Goal: Information Seeking & Learning: Learn about a topic

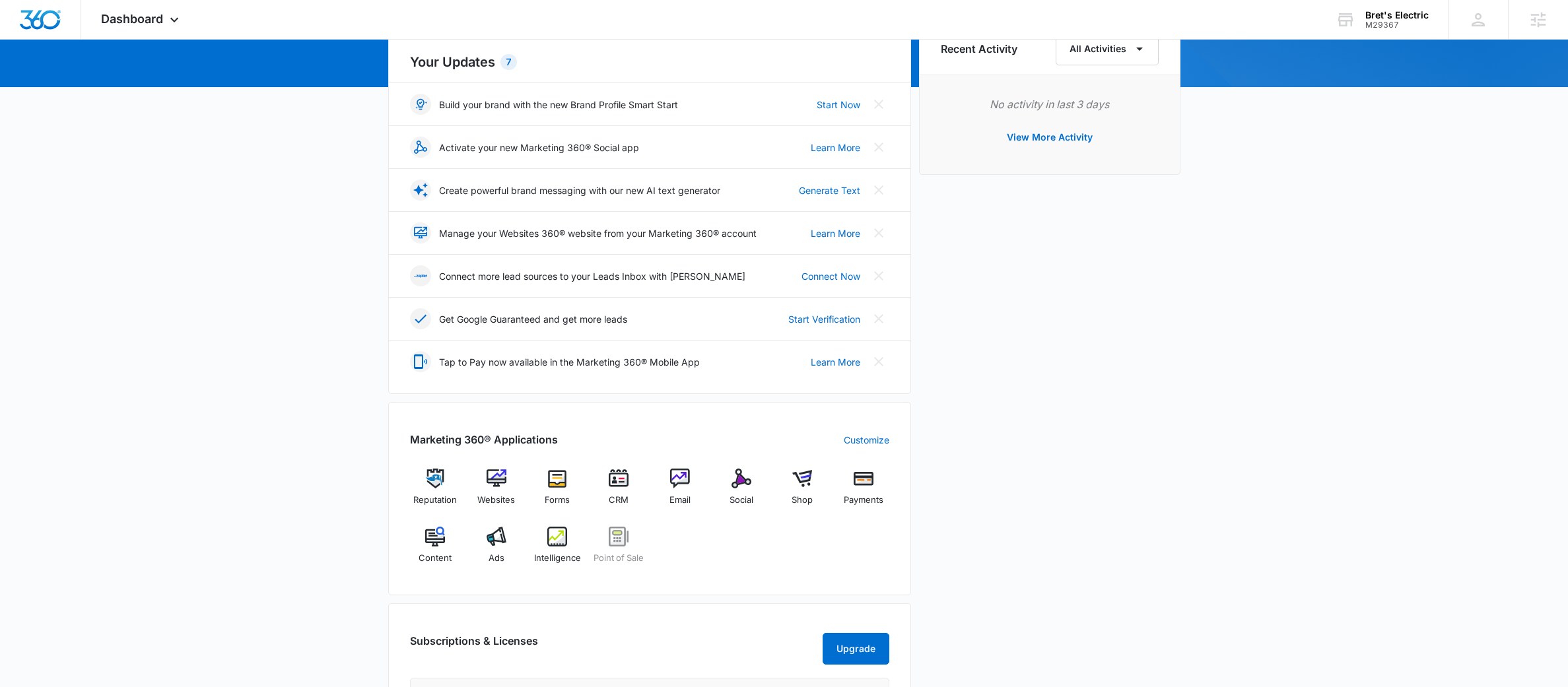
scroll to position [261, 0]
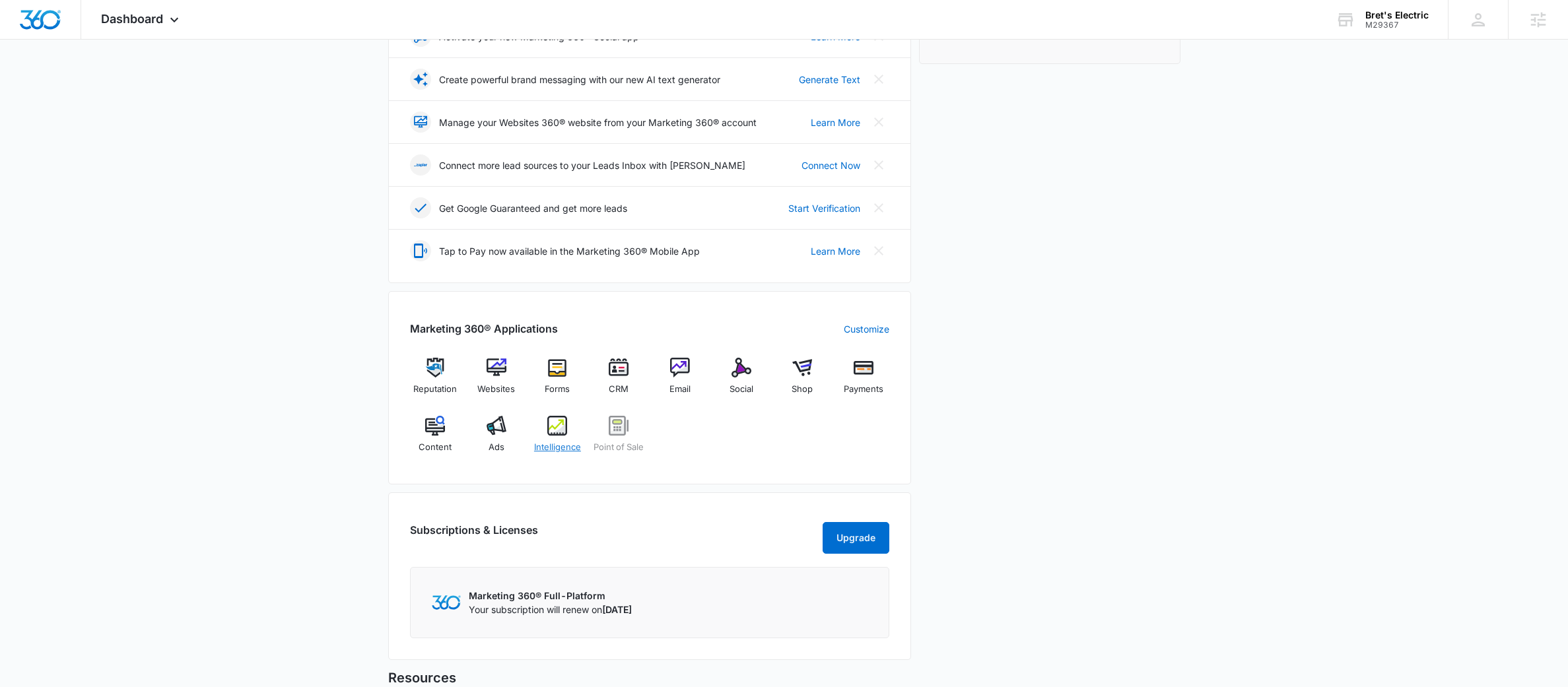
click at [565, 429] on img at bounding box center [557, 426] width 20 height 20
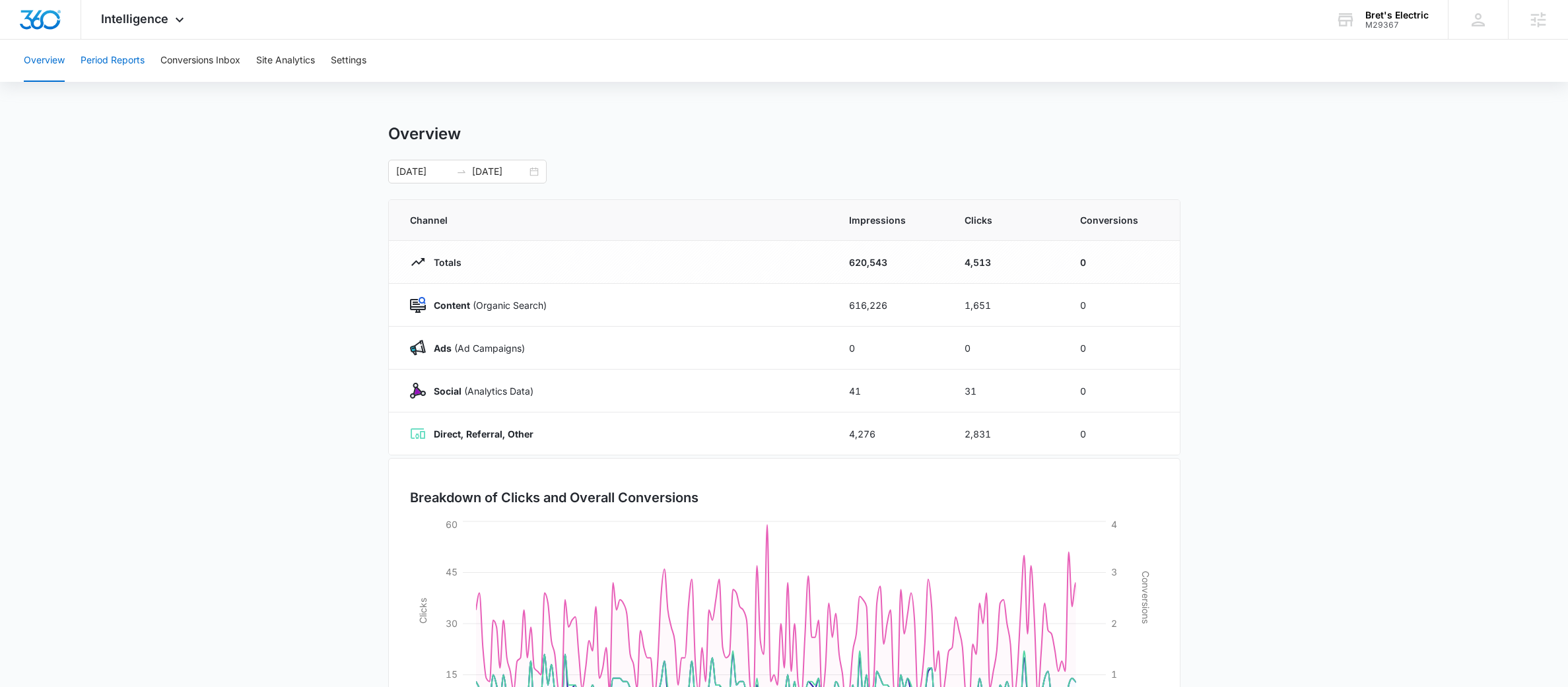
click at [122, 66] on button "Period Reports" at bounding box center [112, 61] width 64 height 43
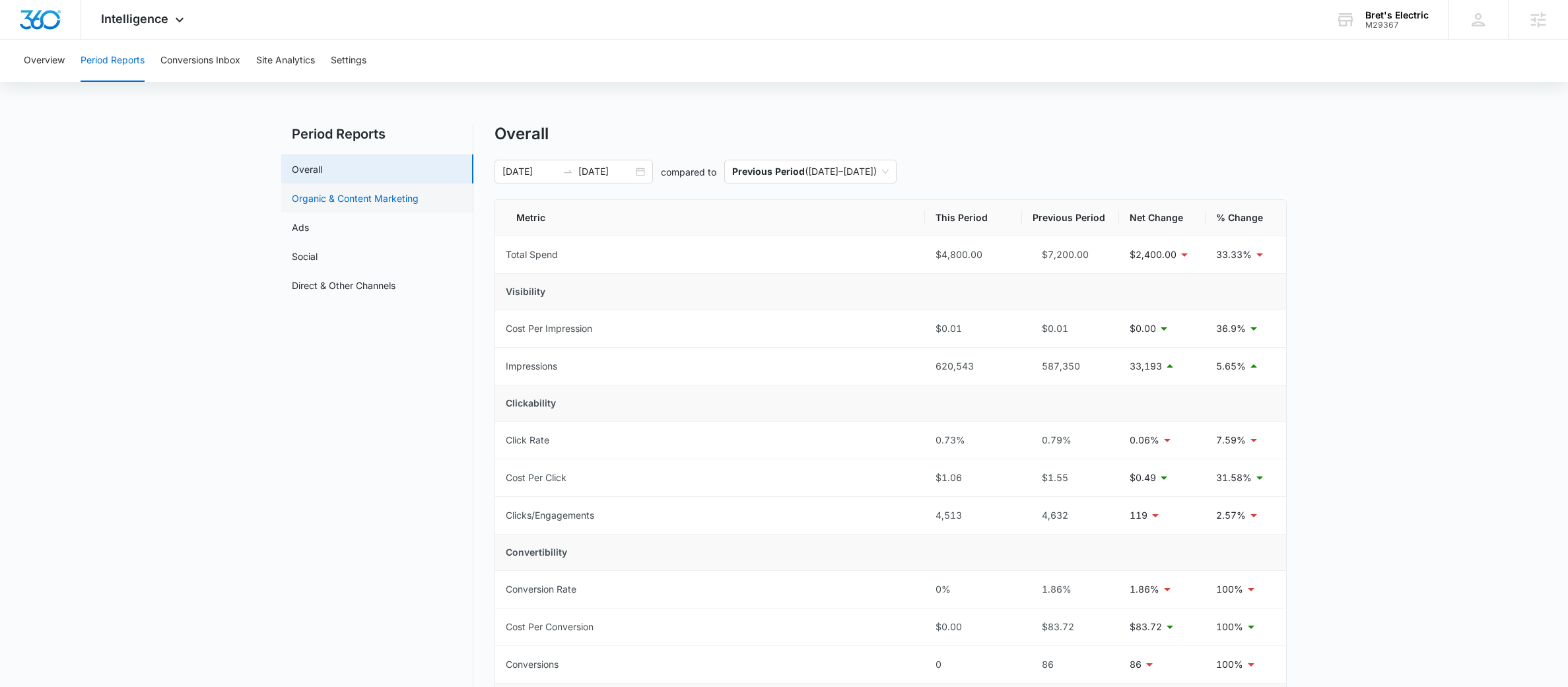
click at [363, 203] on link "Organic & Content Marketing" at bounding box center [355, 198] width 127 height 14
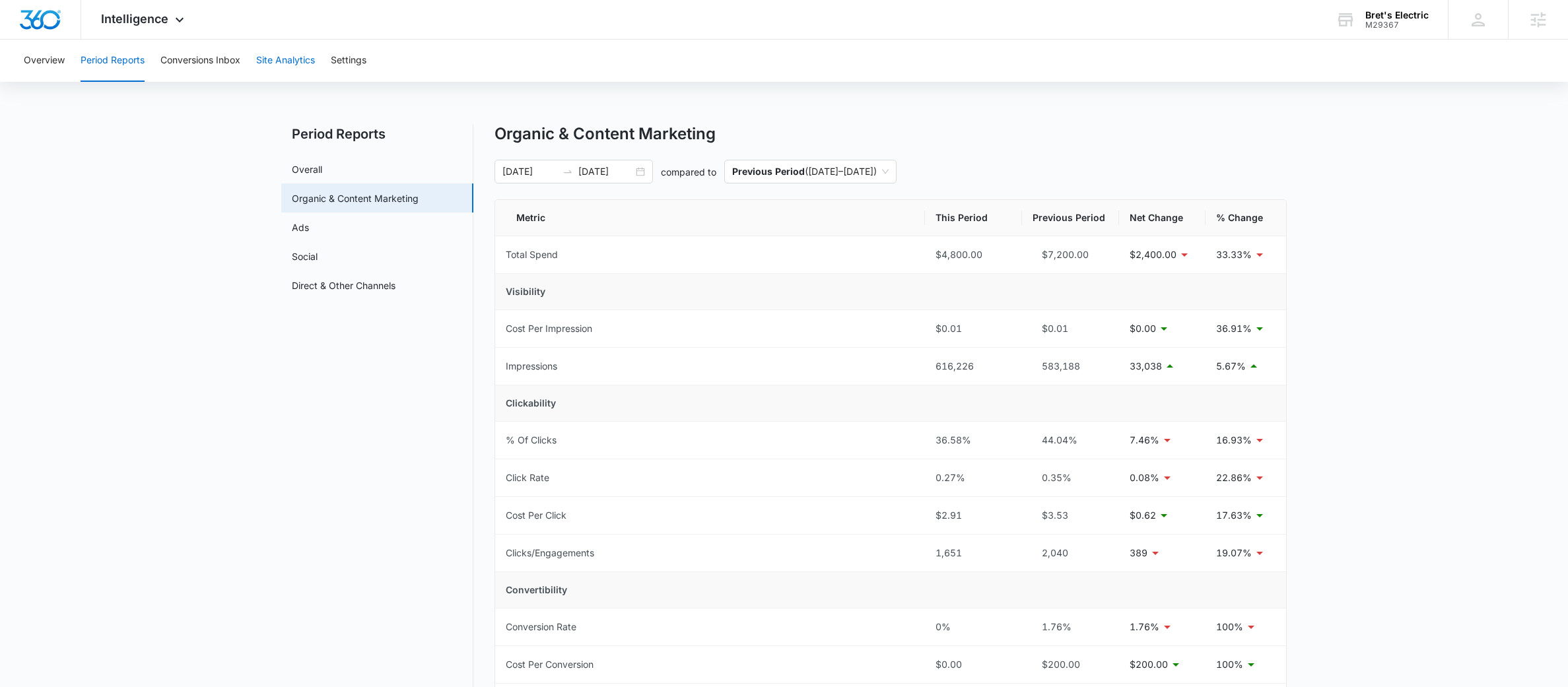
click at [300, 58] on button "Site Analytics" at bounding box center [286, 61] width 59 height 43
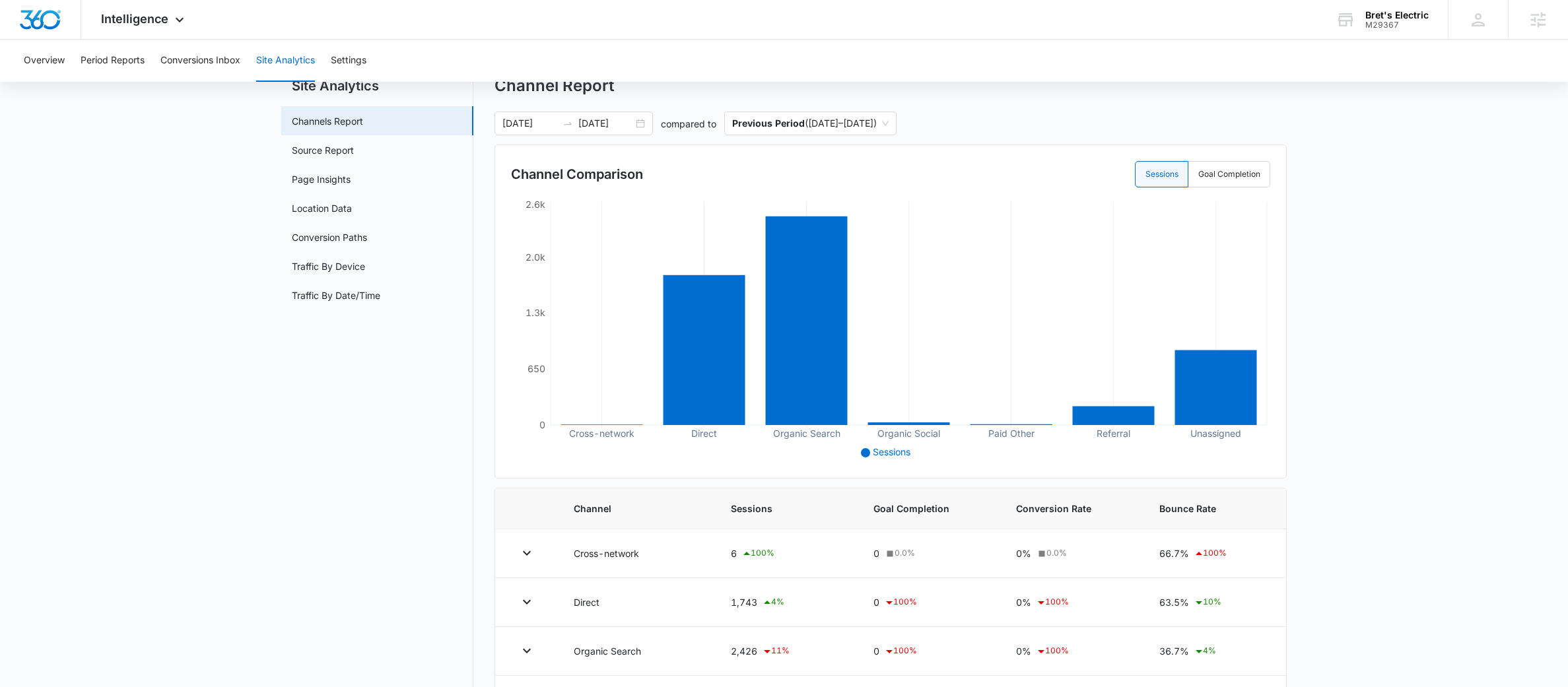
scroll to position [49, 0]
click at [328, 153] on link "Source Report" at bounding box center [323, 148] width 62 height 14
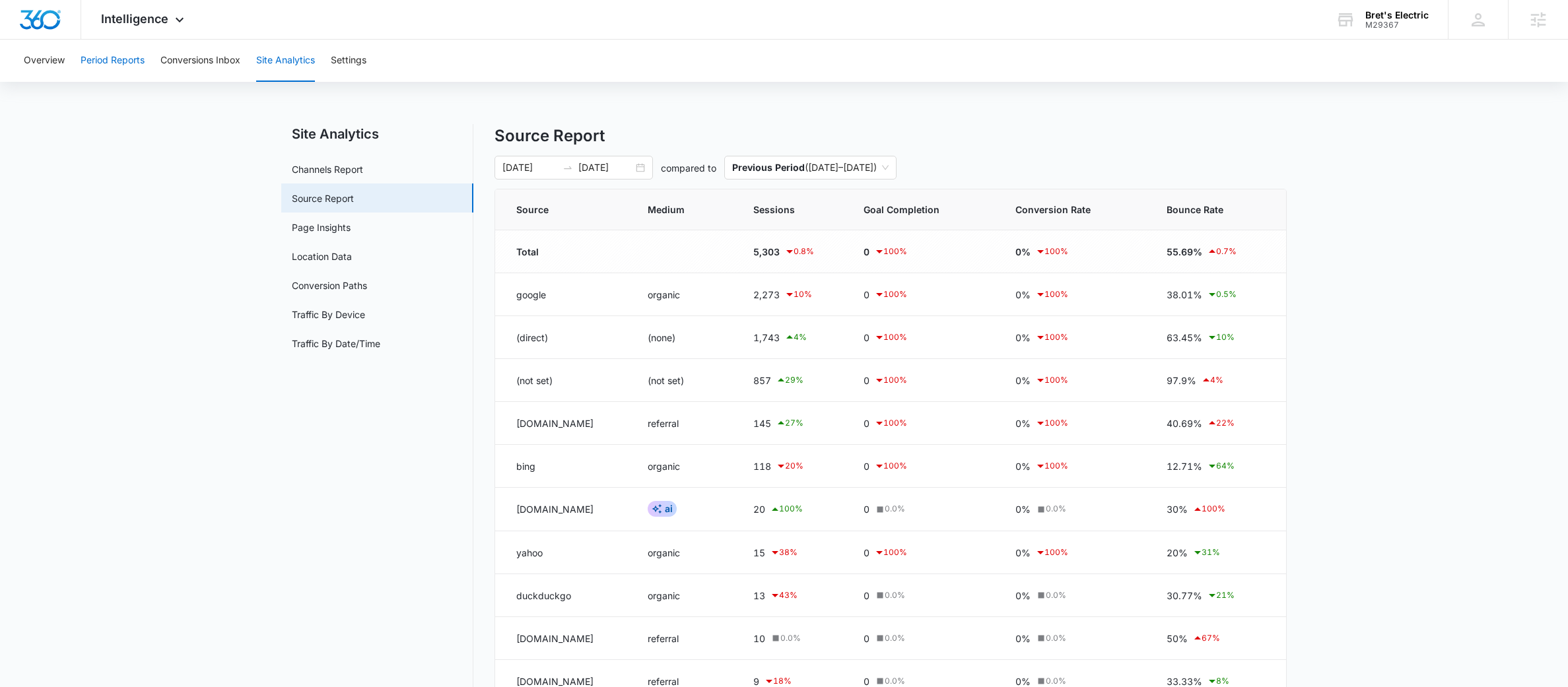
click at [129, 63] on button "Period Reports" at bounding box center [112, 61] width 64 height 43
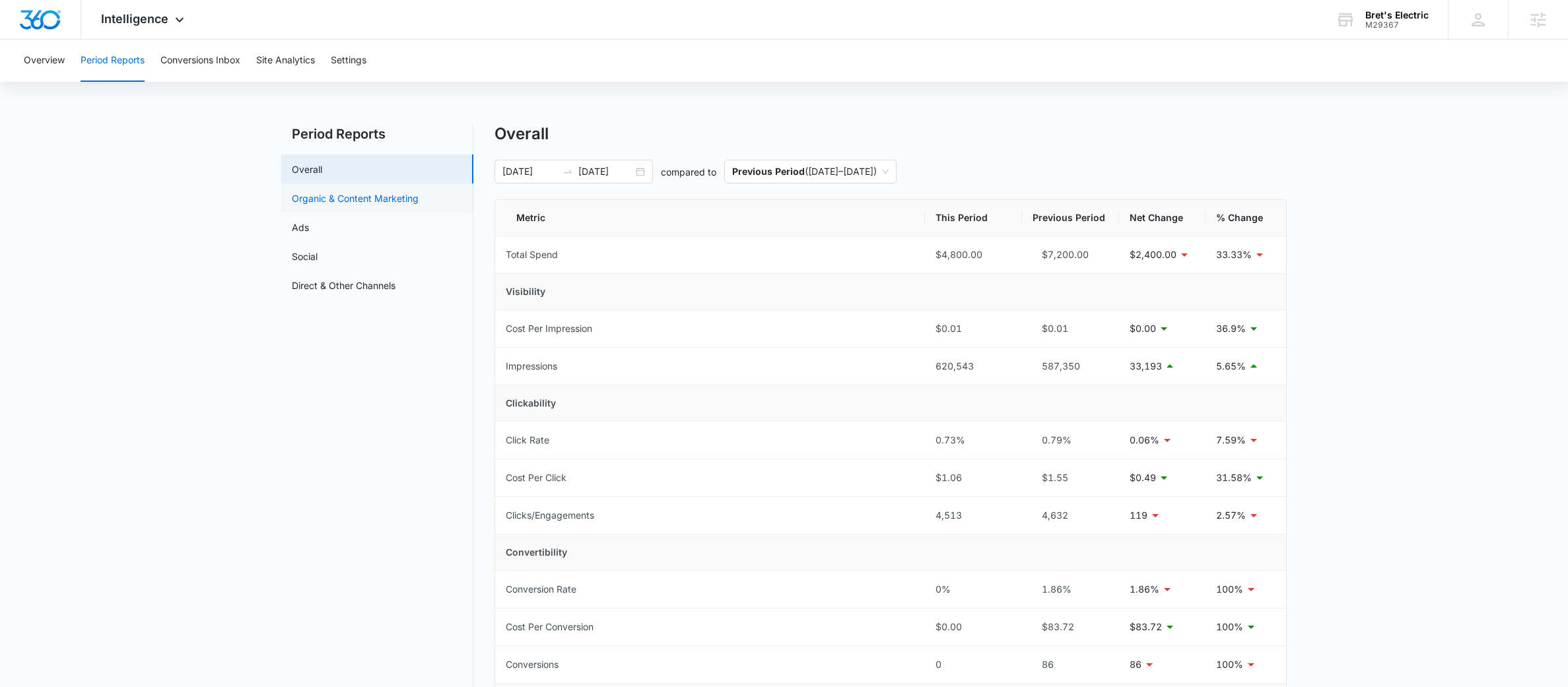
click at [375, 196] on link "Organic & Content Marketing" at bounding box center [355, 198] width 127 height 14
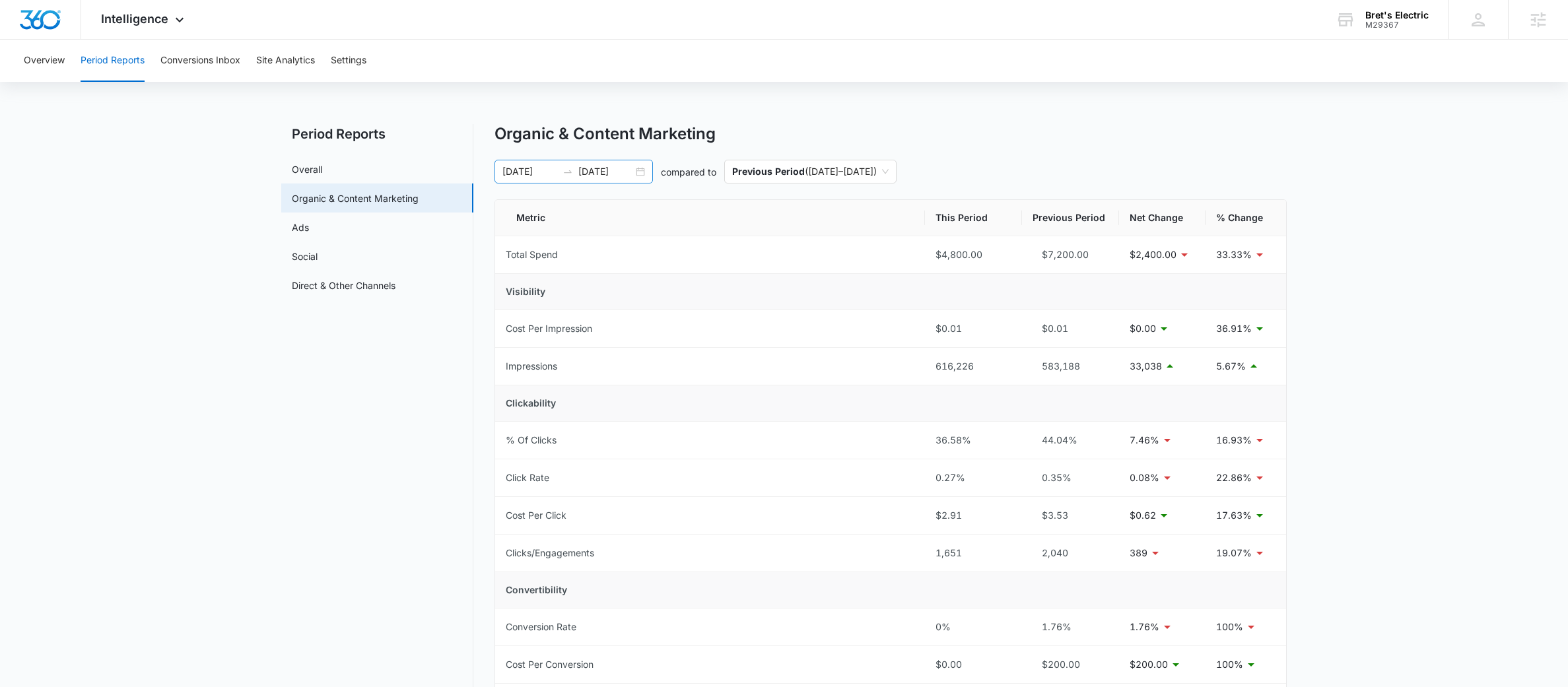
click at [574, 169] on div at bounding box center [568, 171] width 21 height 11
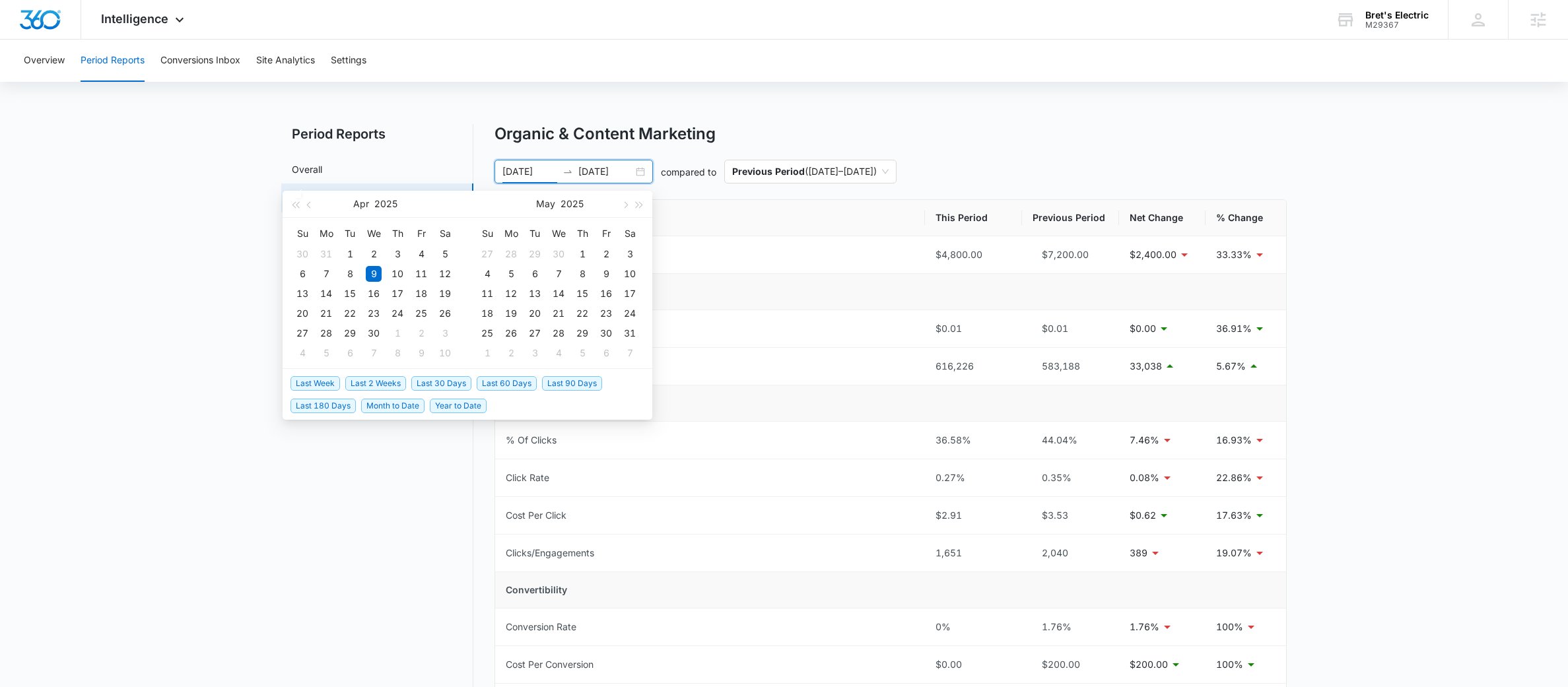
click at [574, 377] on span "Last 90 Days" at bounding box center [572, 384] width 60 height 15
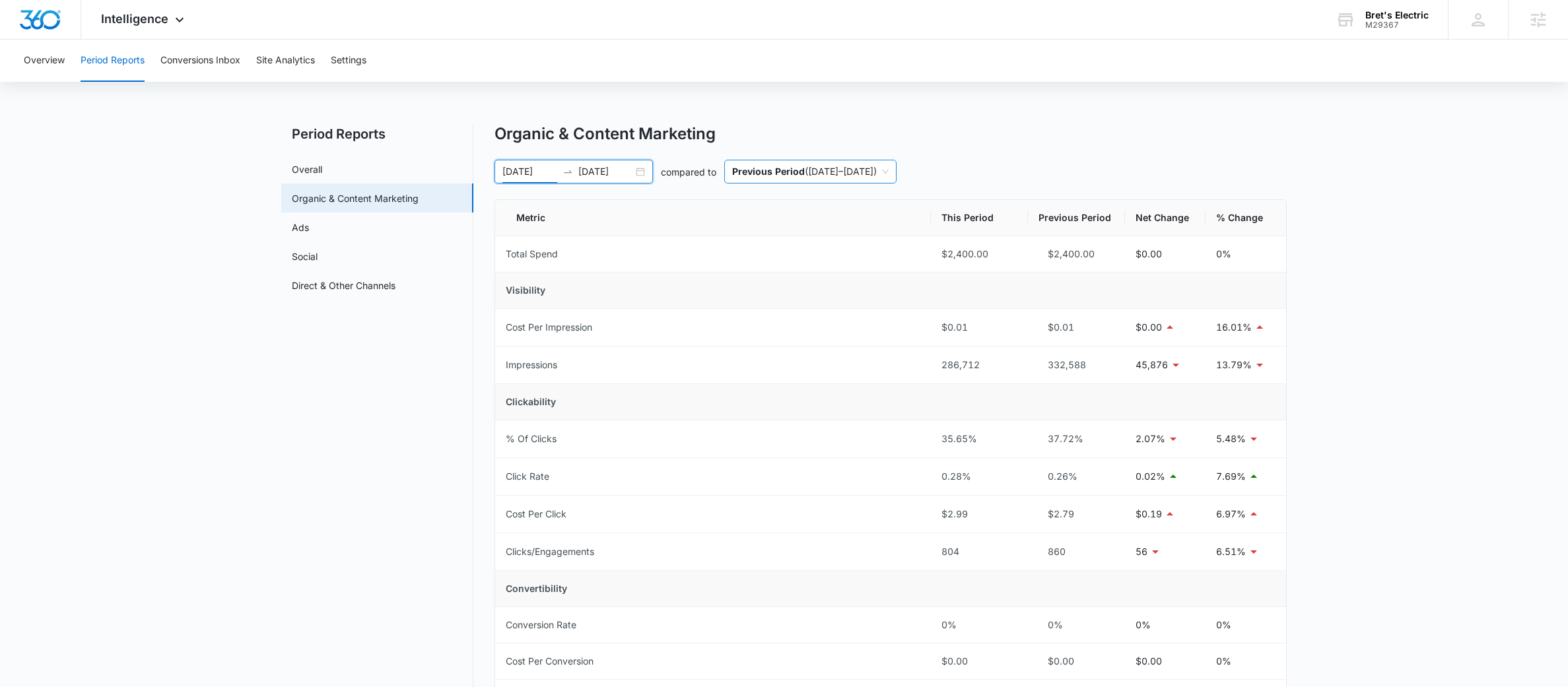
click at [808, 169] on span "Previous Period ( 04/08/2025 – 07/07/2025 )" at bounding box center [810, 171] width 156 height 22
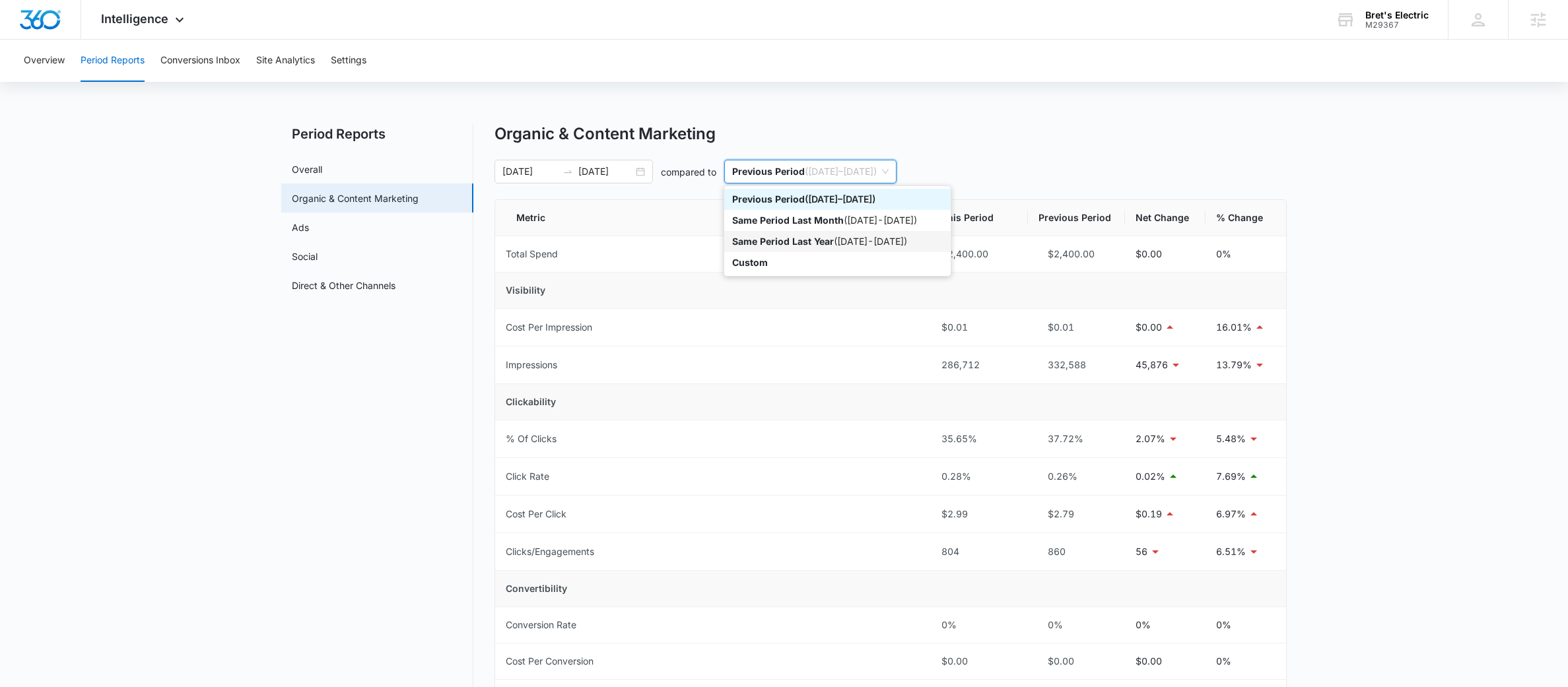
click at [823, 237] on p "Same Period Last Year" at bounding box center [783, 242] width 102 height 11
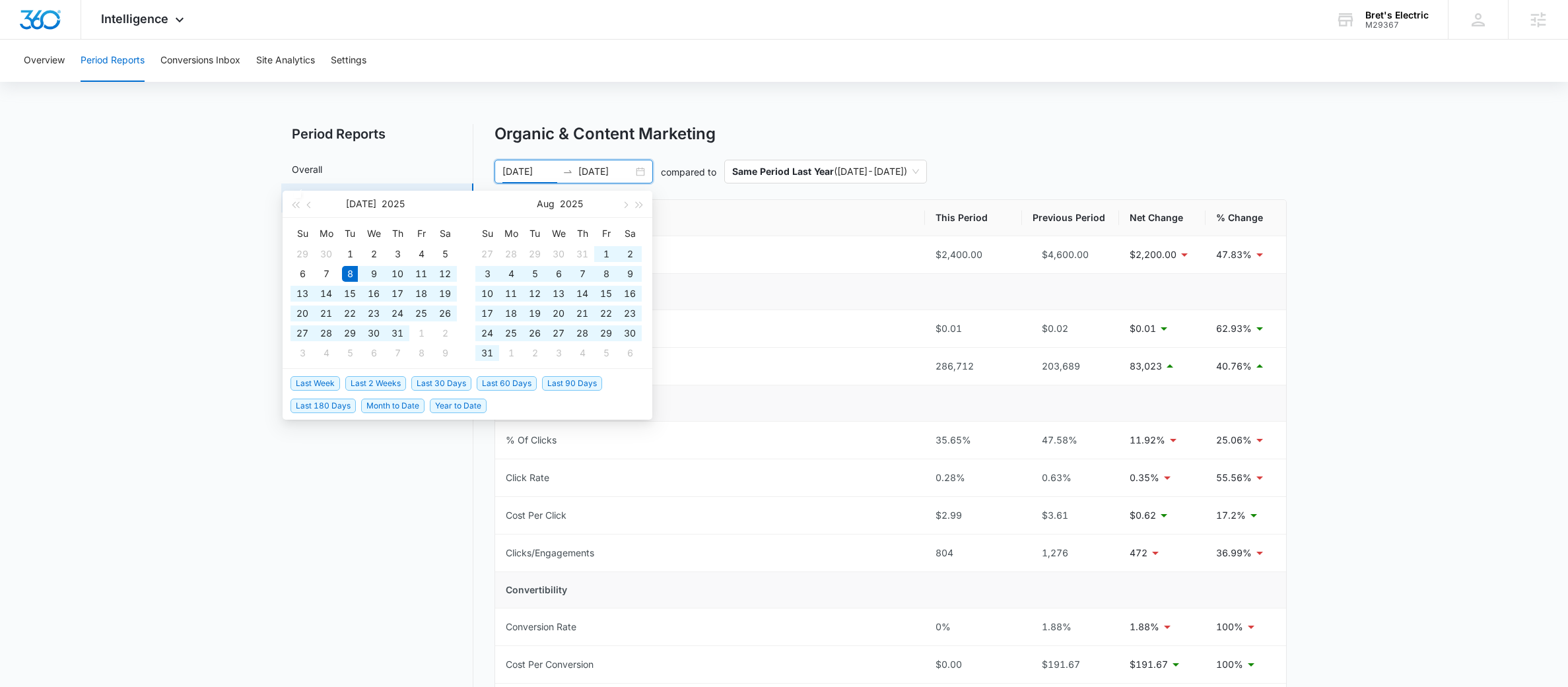
click at [549, 173] on input "07/08/2025" at bounding box center [530, 172] width 55 height 15
click at [334, 407] on span "Last 180 Days" at bounding box center [323, 406] width 66 height 15
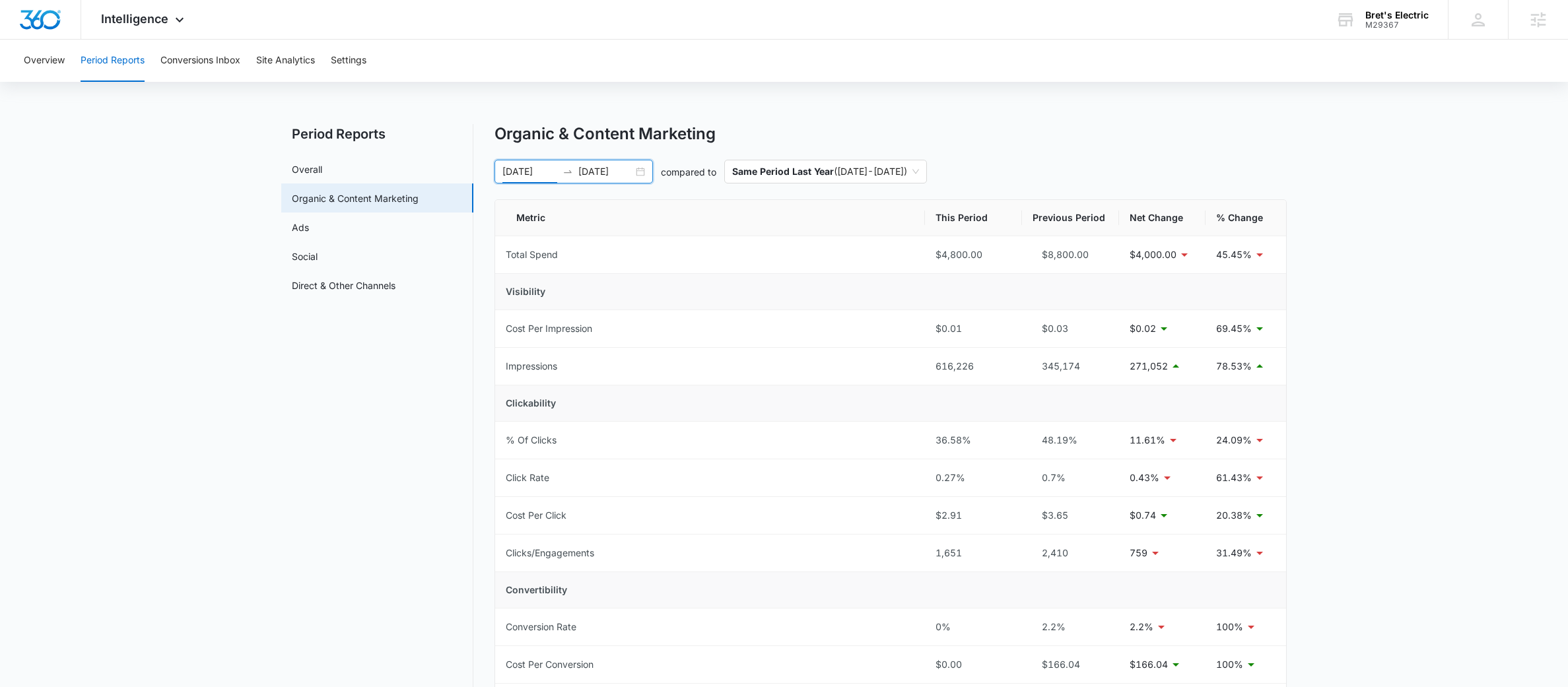
click at [573, 175] on div at bounding box center [568, 171] width 21 height 11
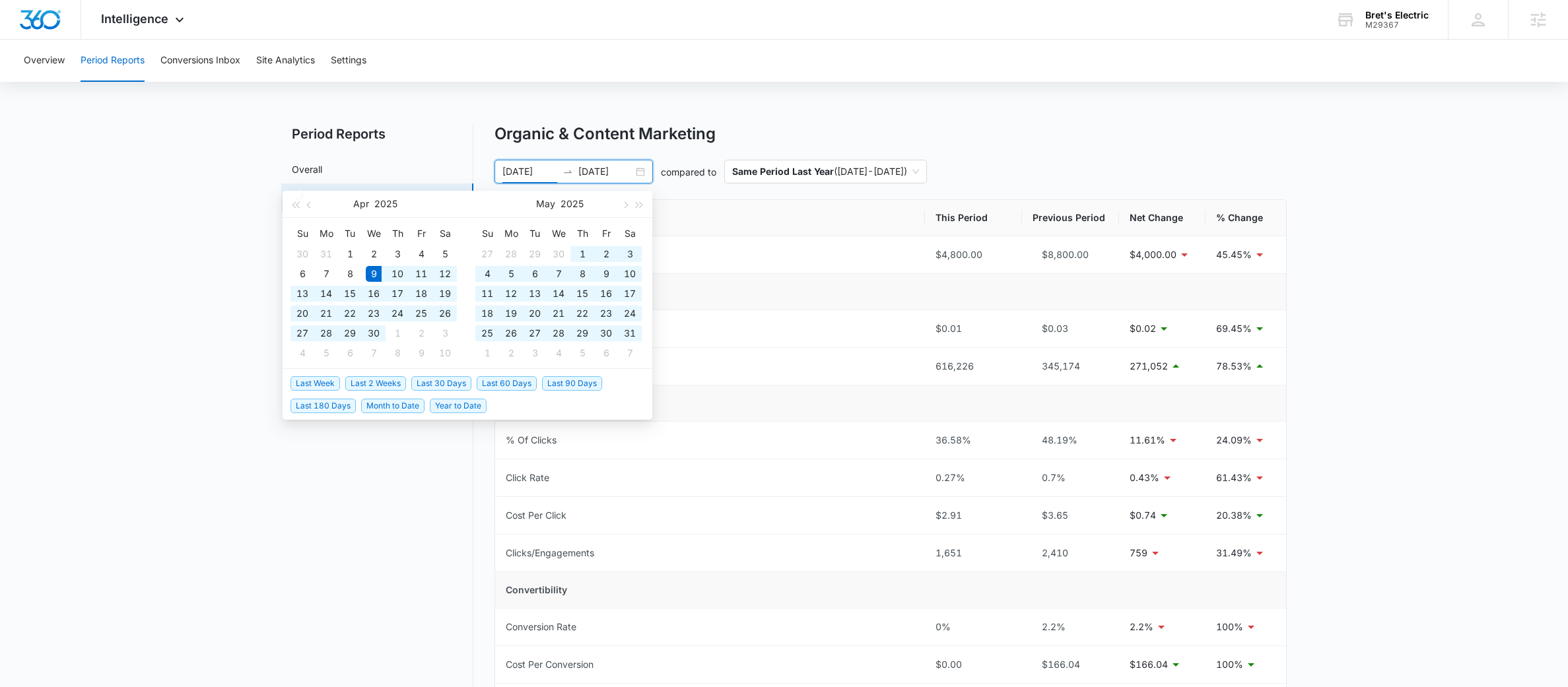
click at [452, 386] on span "Last 30 Days" at bounding box center [441, 384] width 60 height 15
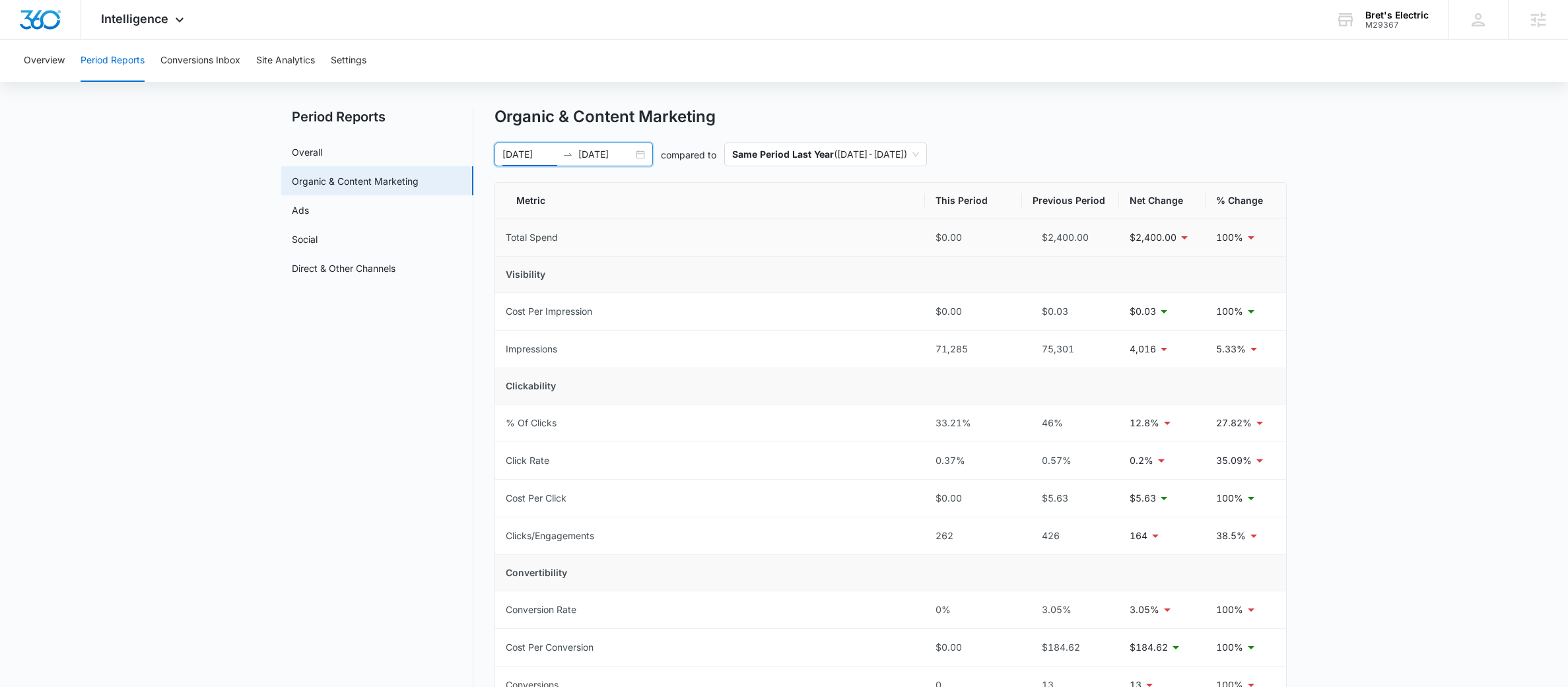
scroll to position [4, 0]
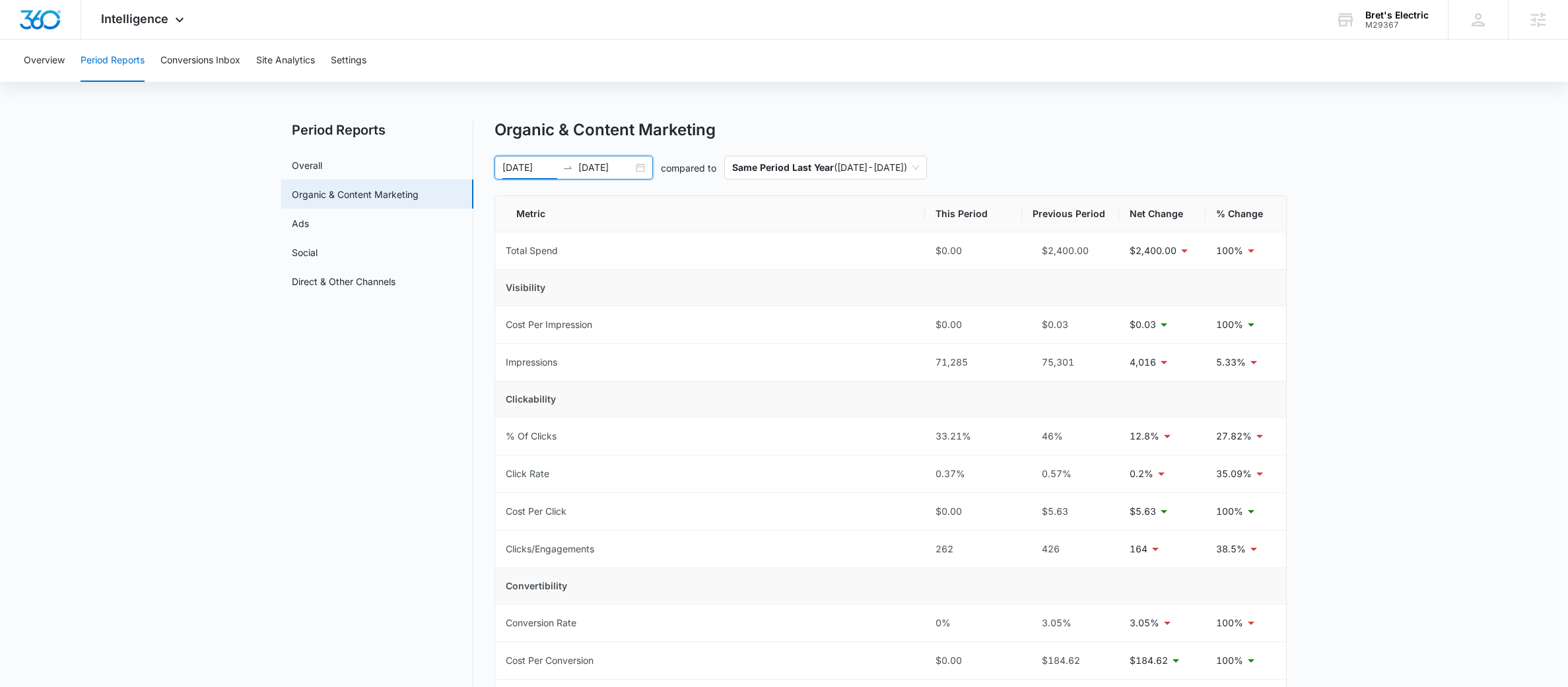
click at [878, 181] on div "Organic & Content Marketing 09/06/2025 10/06/2025 compared to Same Period Last …" at bounding box center [891, 565] width 793 height 890
click at [871, 166] on span "Same Period Last Year ( 07/08/2024 - 10/06/2024 )" at bounding box center [825, 167] width 187 height 22
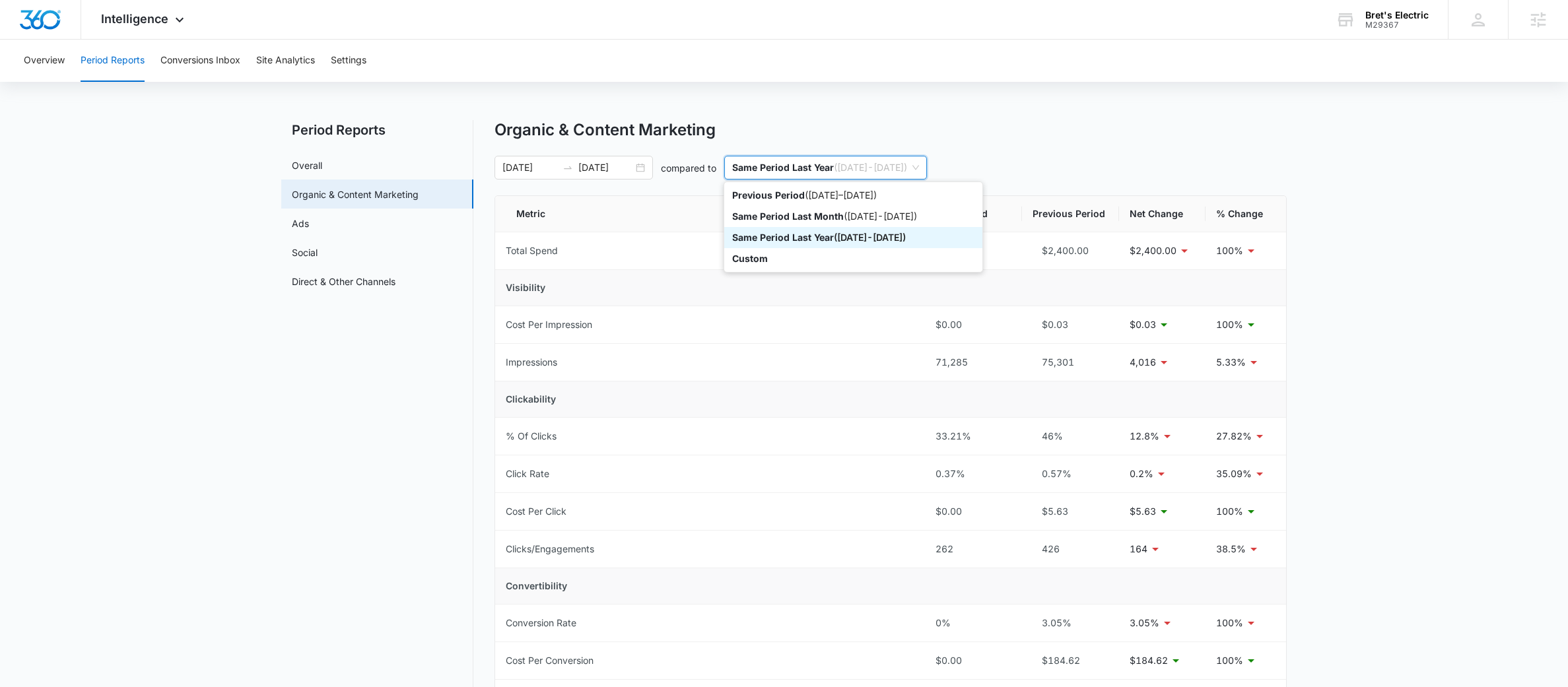
click at [835, 230] on div "Same Period Last Year ( 09/06/2024 - 10/06/2024 )" at bounding box center [853, 237] width 242 height 15
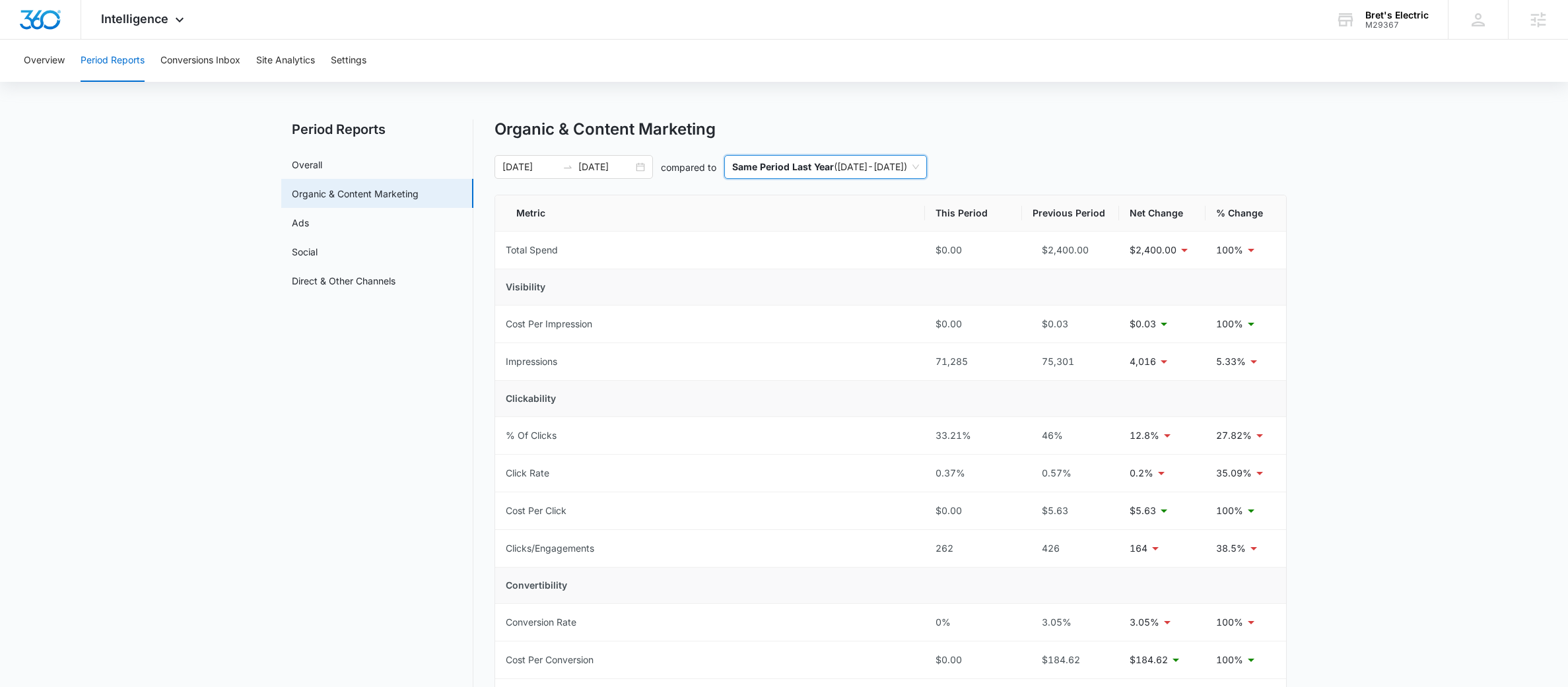
scroll to position [0, 0]
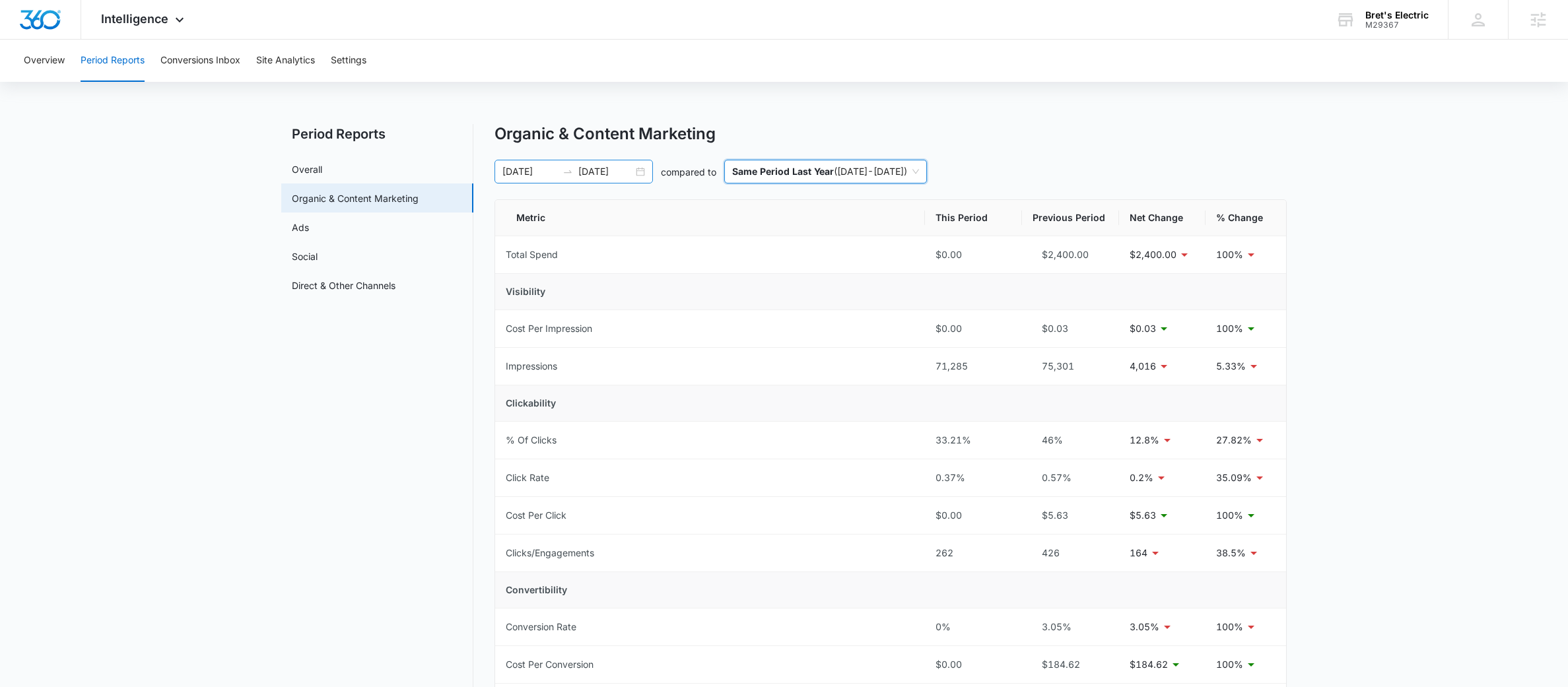
click at [555, 162] on div "09/06/2025 10/06/2025" at bounding box center [574, 171] width 159 height 24
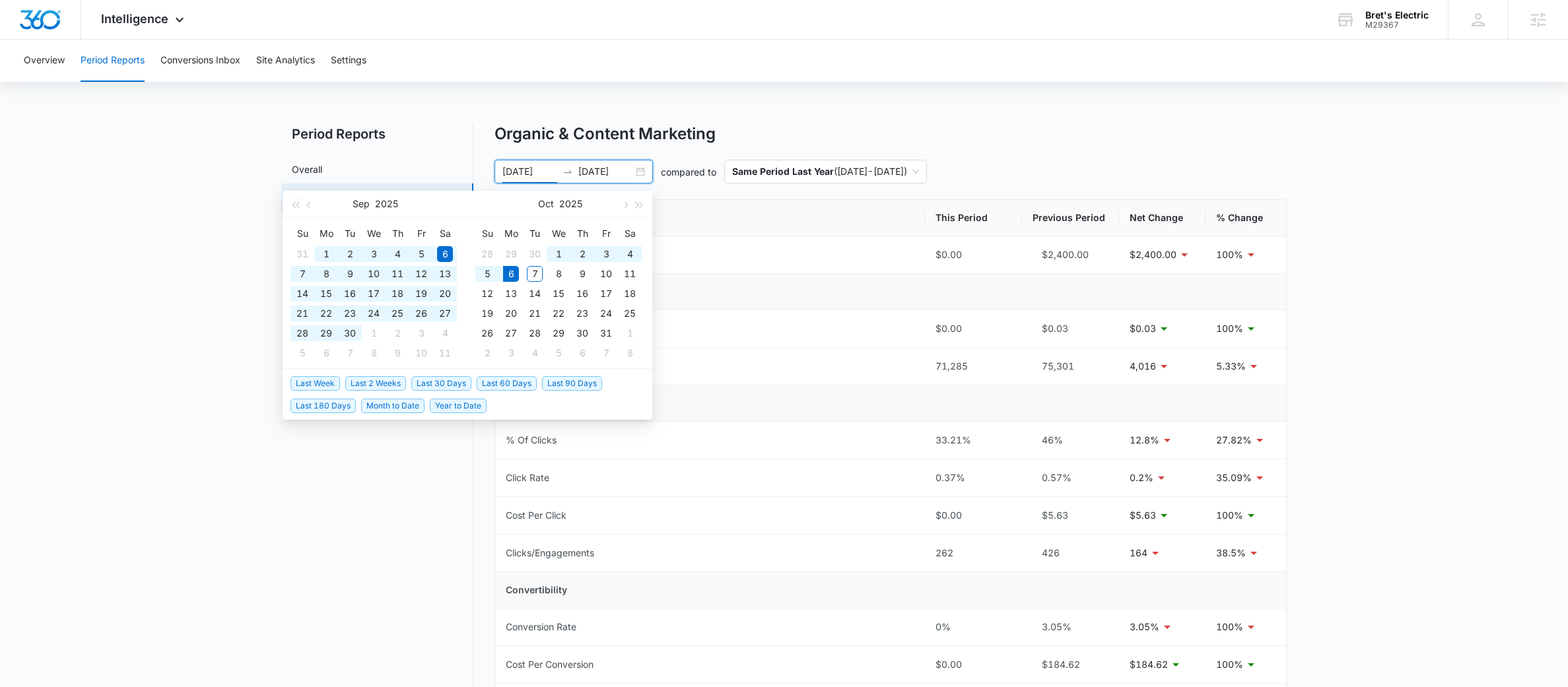
click at [522, 380] on span "Last 60 Days" at bounding box center [506, 384] width 60 height 15
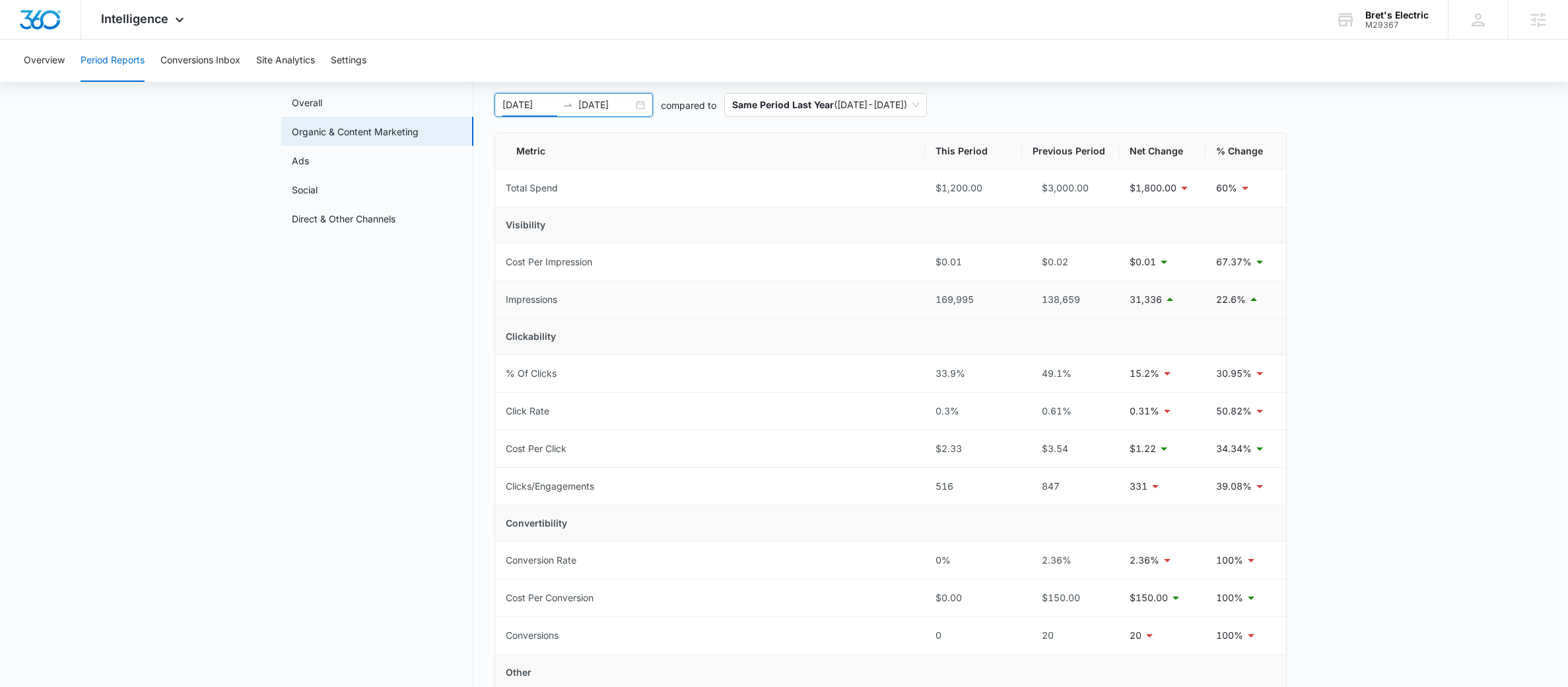
scroll to position [63, 0]
click at [567, 106] on icon "swap-right" at bounding box center [567, 109] width 11 height 11
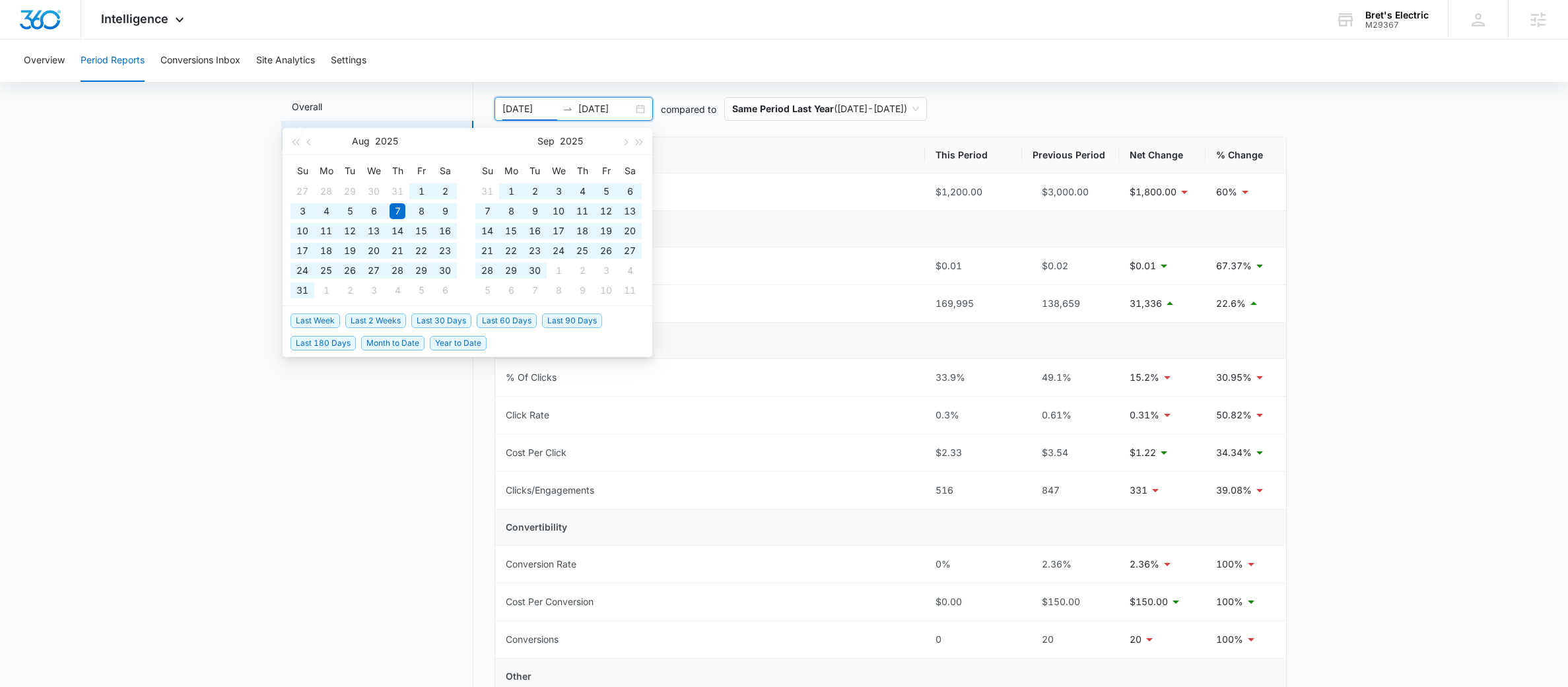
click at [332, 345] on span "Last 180 Days" at bounding box center [323, 343] width 66 height 15
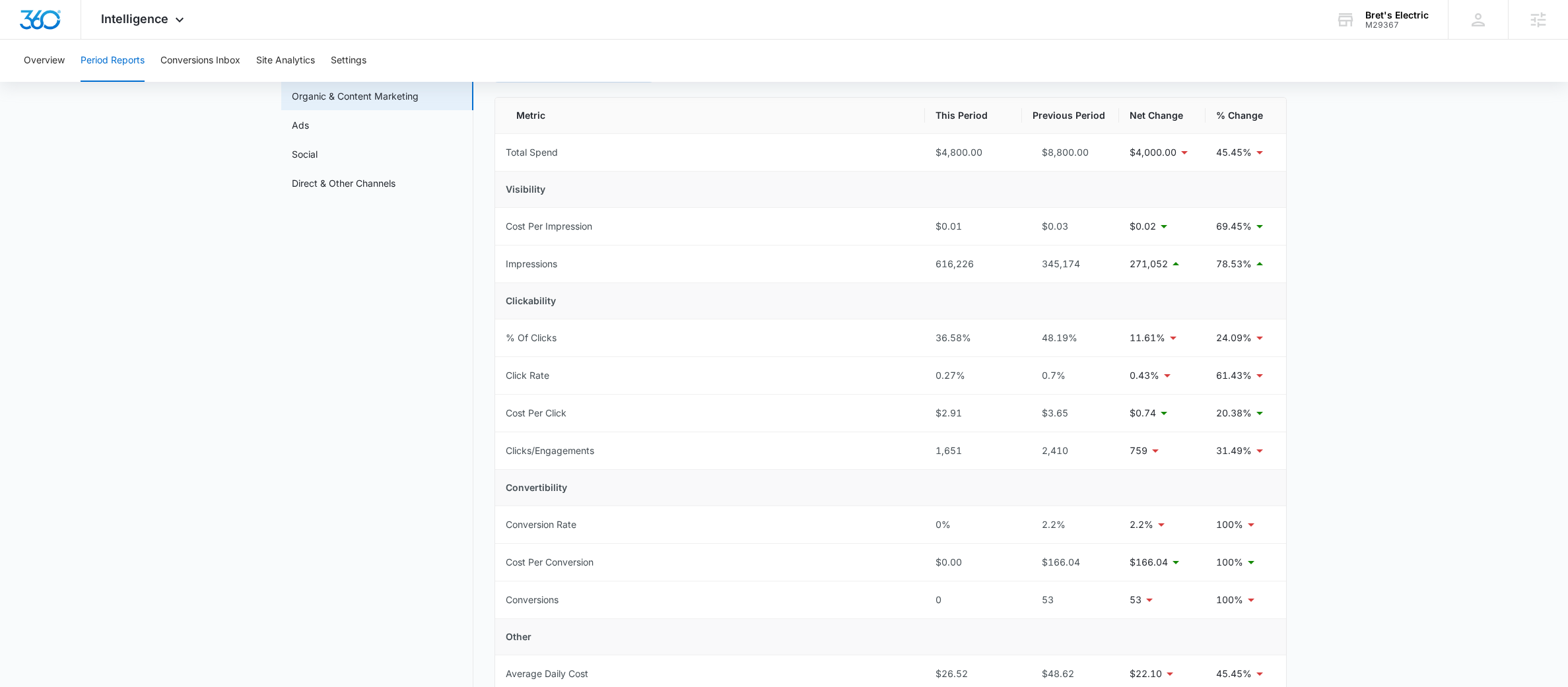
scroll to position [0, 0]
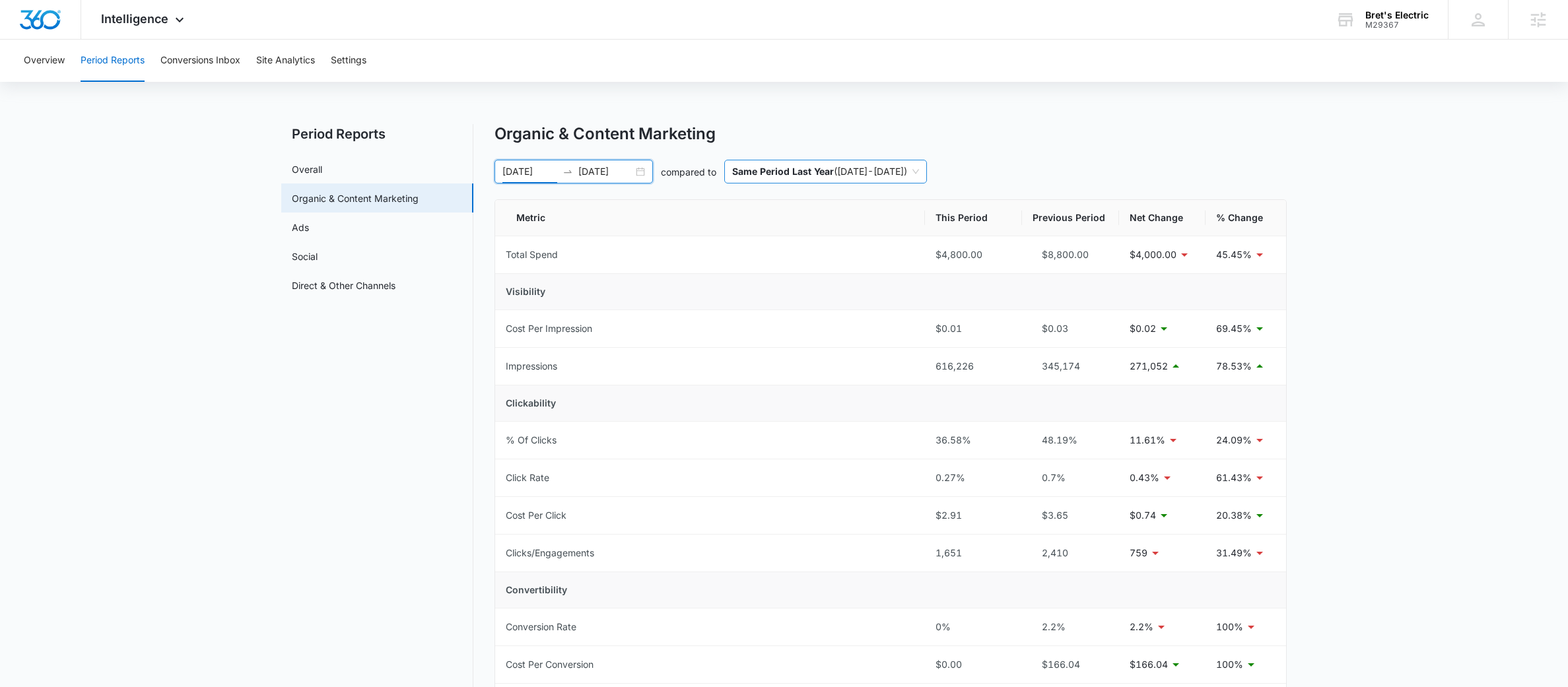
click at [805, 177] on p "Same Period Last Year" at bounding box center [783, 171] width 102 height 11
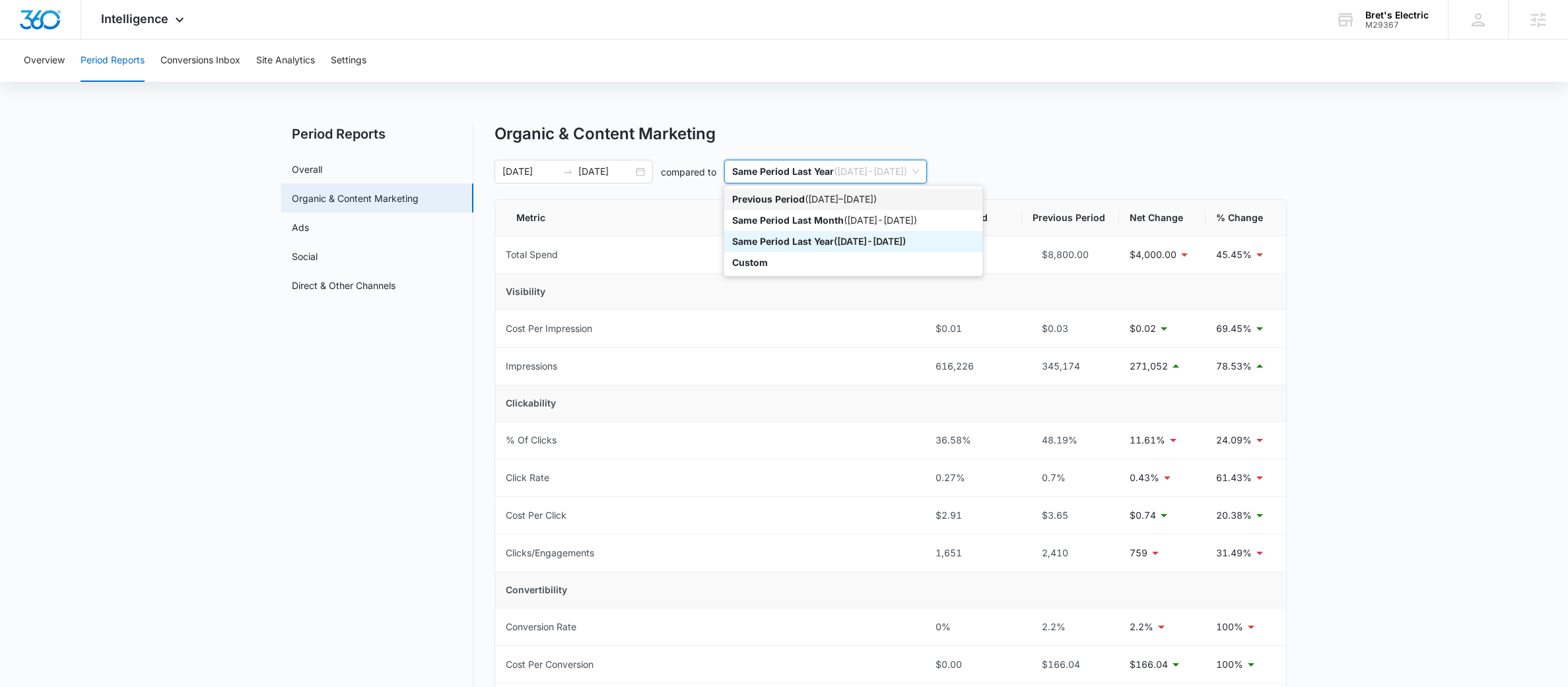
click at [824, 203] on div "Previous Period ( 10/10/2024 – 04/08/2025 )" at bounding box center [853, 200] width 242 height 15
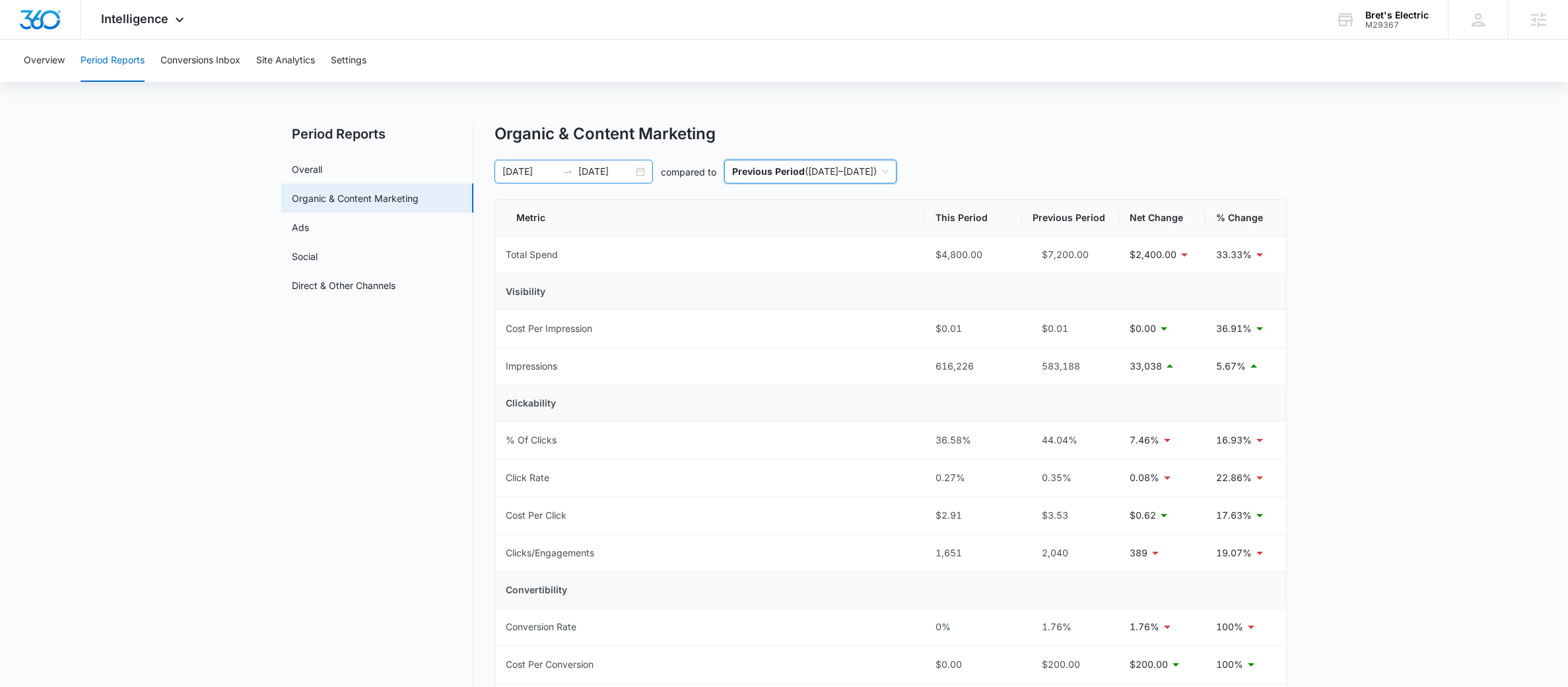
click at [563, 169] on icon "swap-right" at bounding box center [567, 171] width 11 height 11
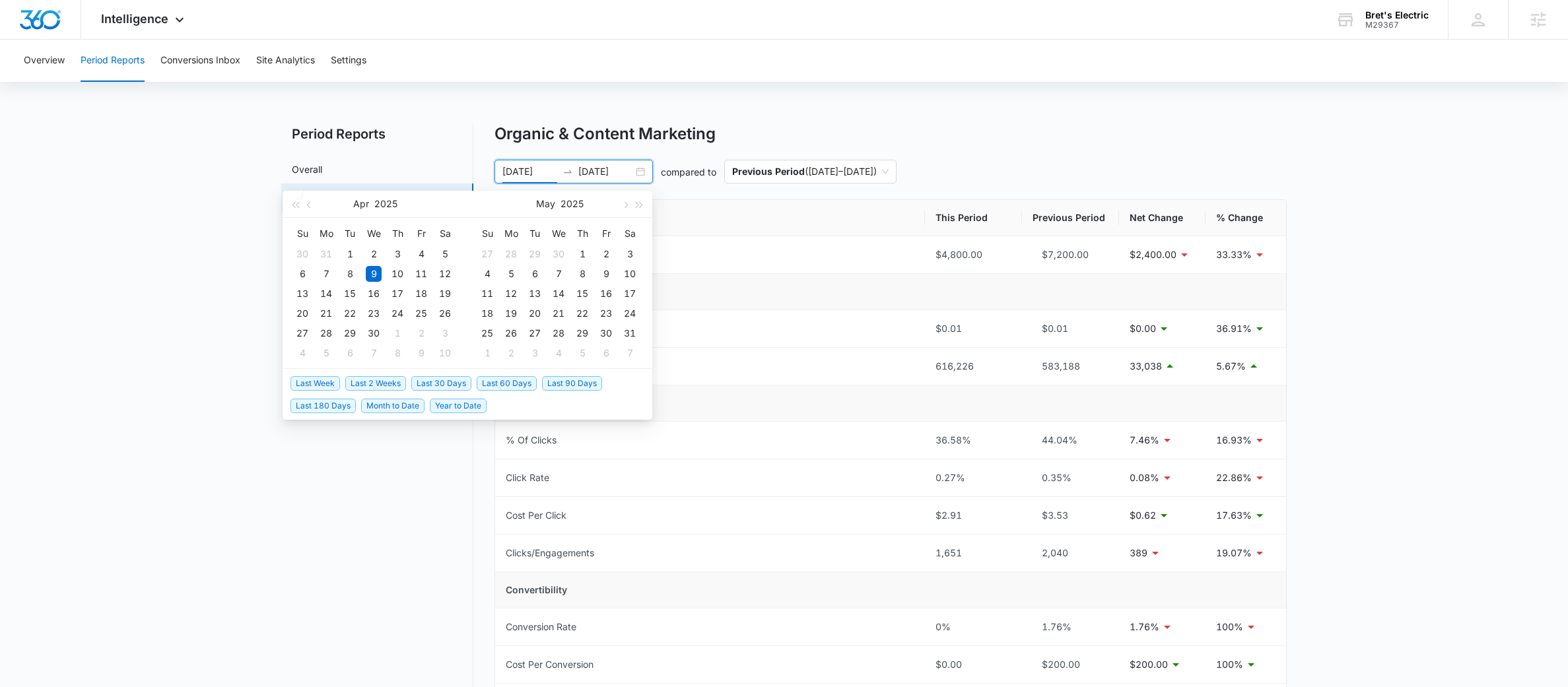
click at [550, 379] on span "Last 90 Days" at bounding box center [572, 384] width 60 height 15
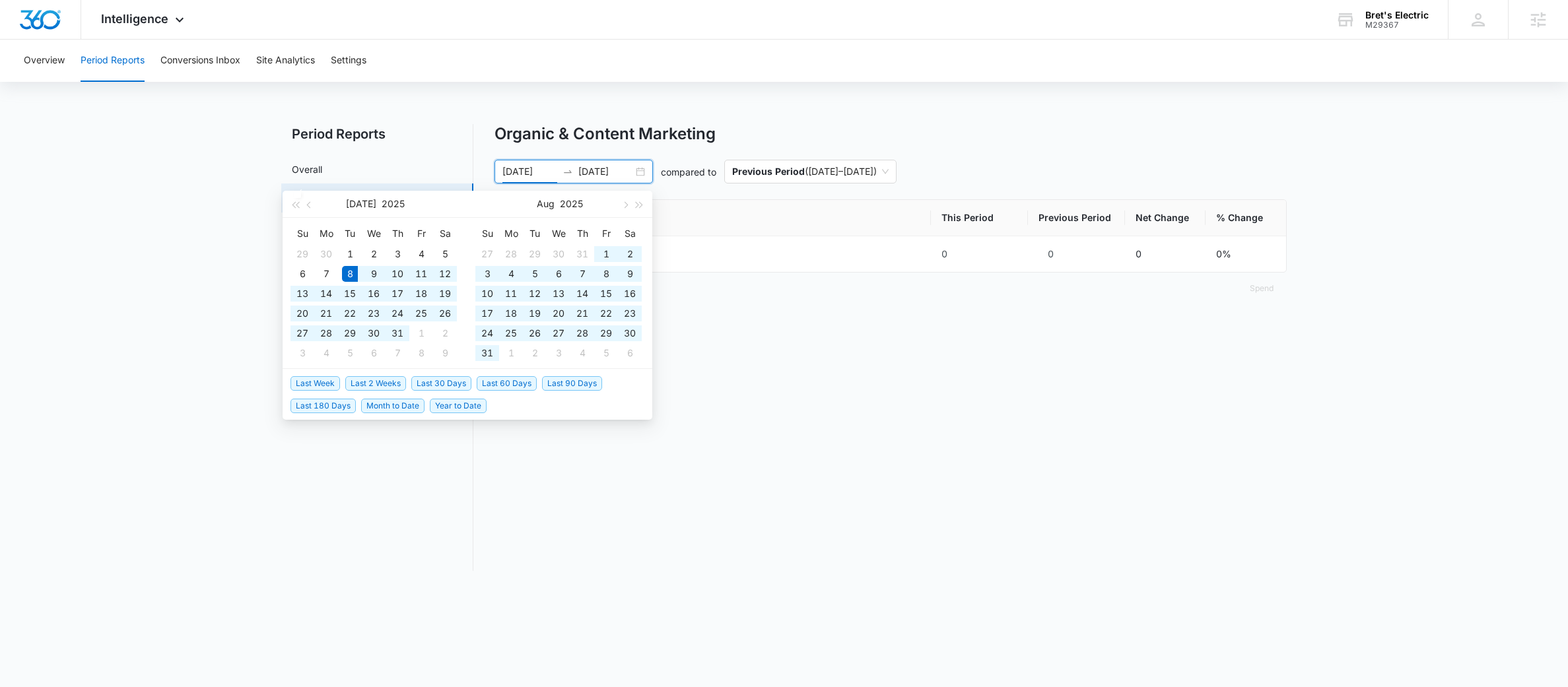
type input "07/08/2025"
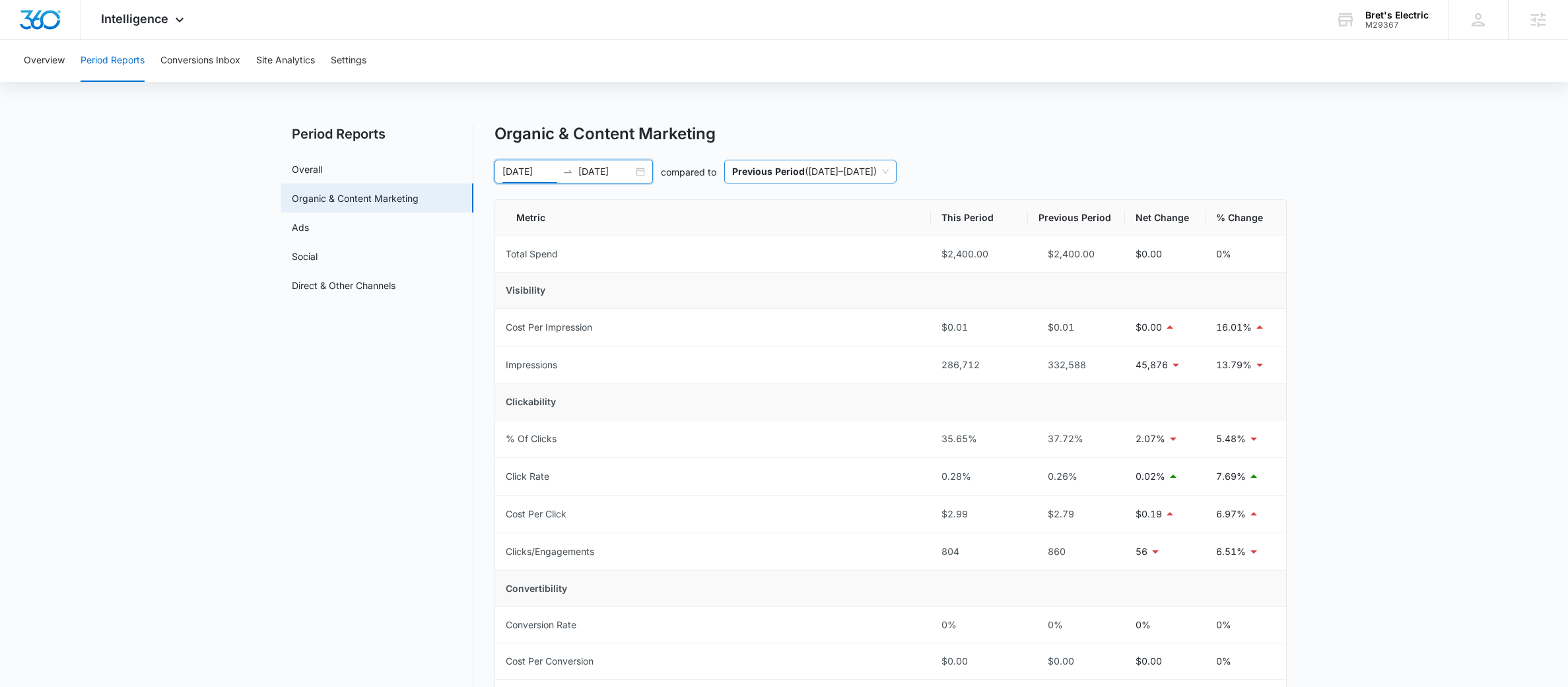
click at [826, 174] on span "Previous Period ( 10/10/2024 – 04/08/2025 )" at bounding box center [810, 171] width 156 height 22
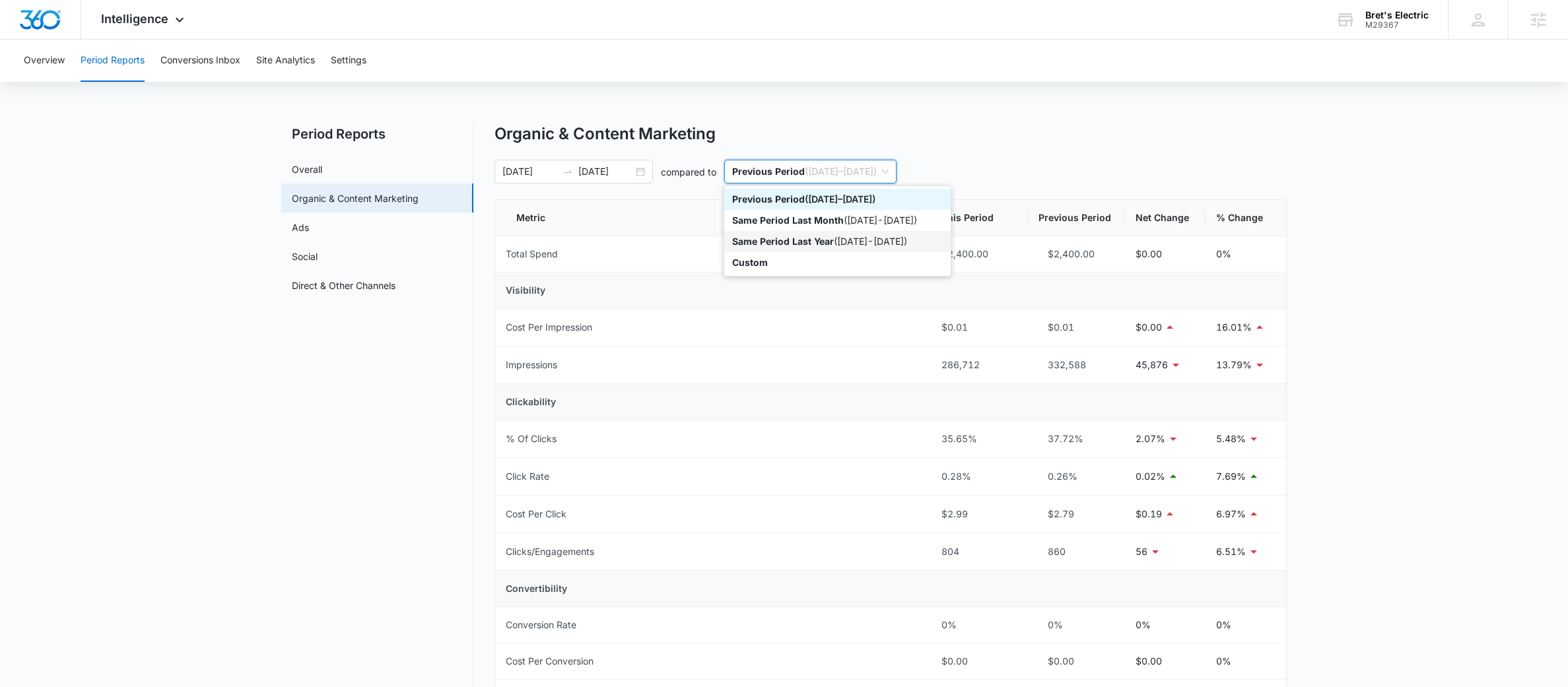
click at [819, 239] on p "Same Period Last Year" at bounding box center [783, 242] width 102 height 11
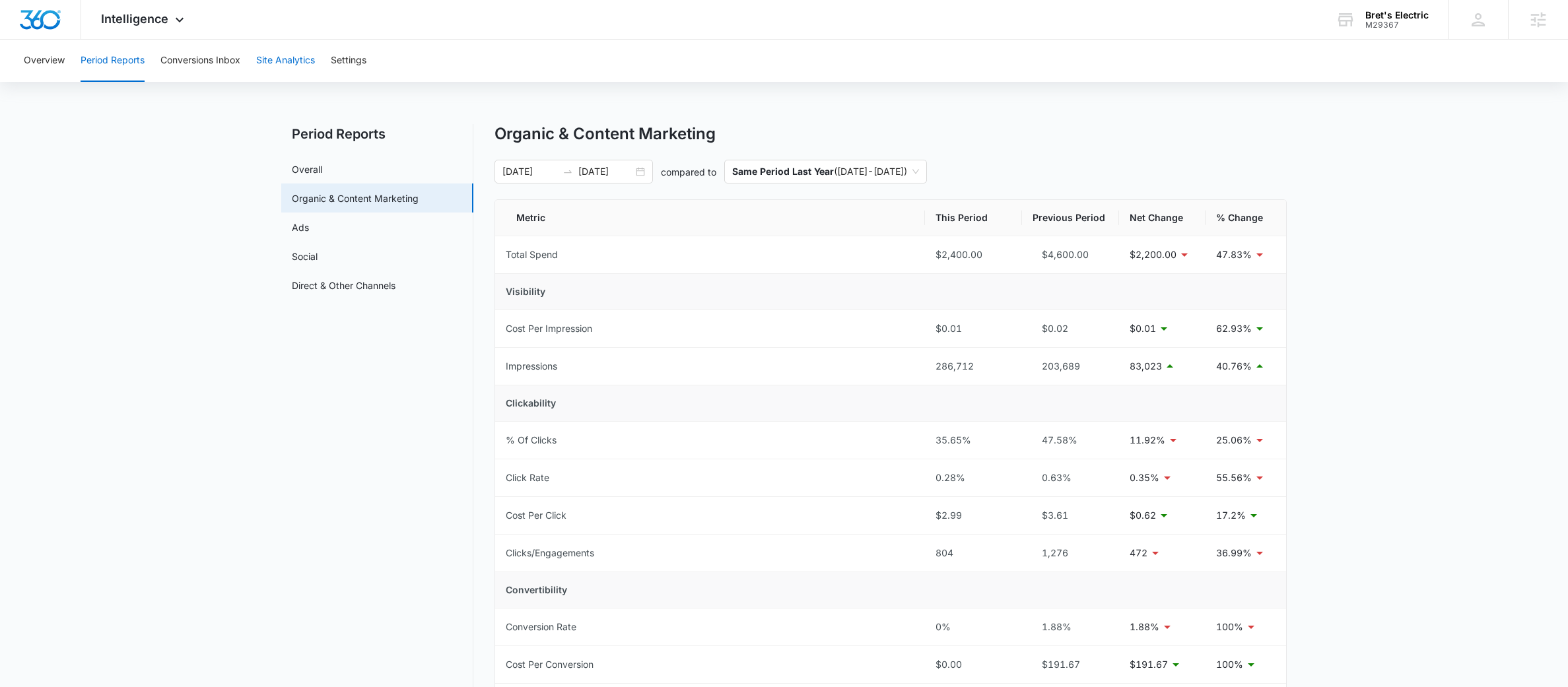
click at [297, 52] on button "Site Analytics" at bounding box center [286, 61] width 59 height 43
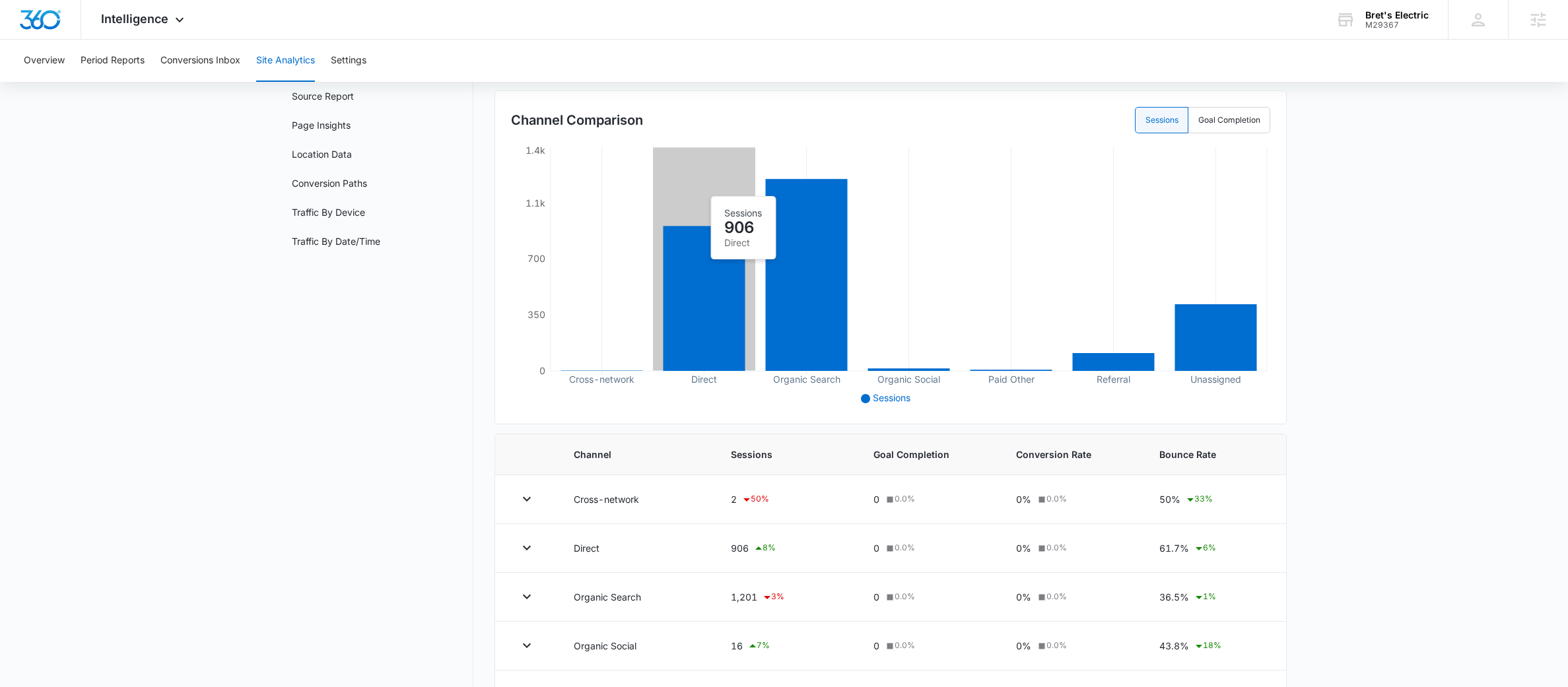
scroll to position [84, 0]
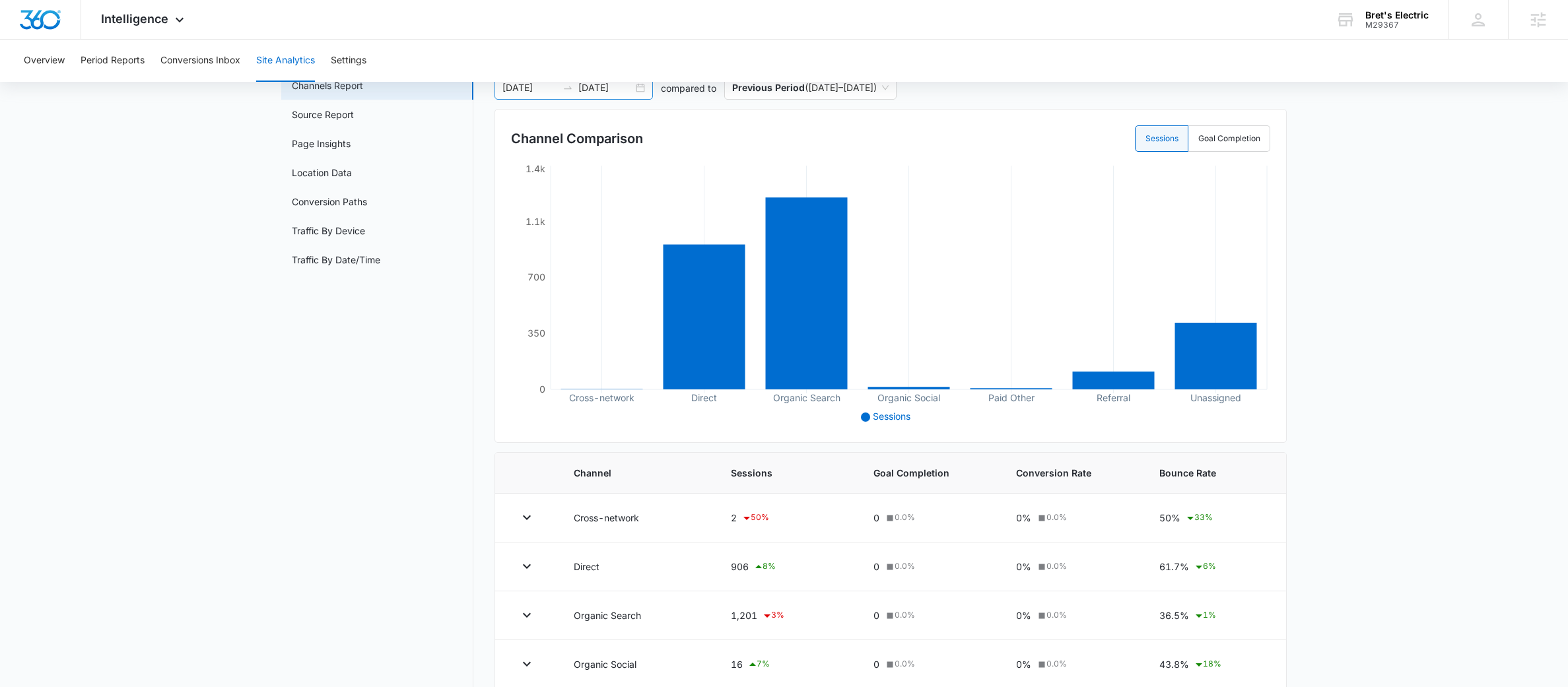
click at [565, 90] on icon "swap-right" at bounding box center [567, 88] width 11 height 11
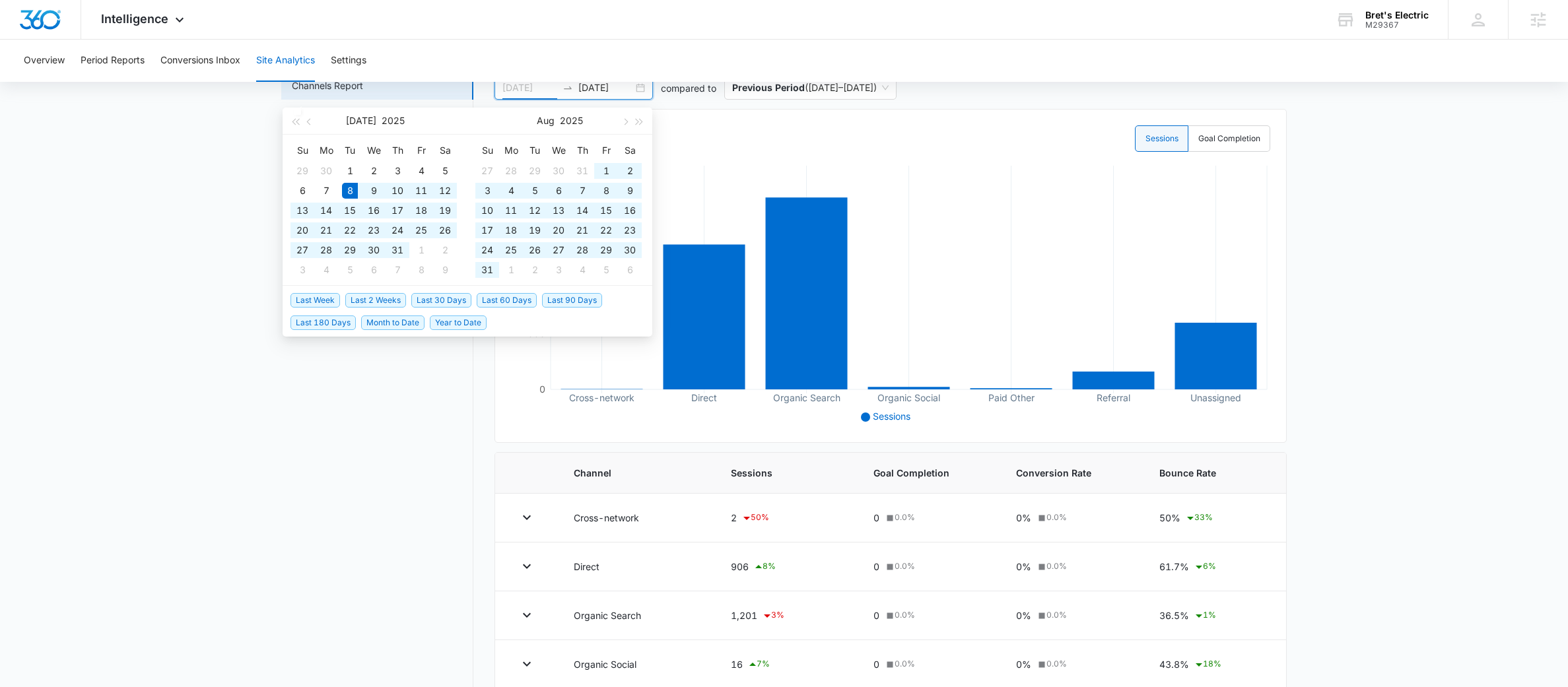
type input "07/08/2025"
click at [568, 297] on span "Last 90 Days" at bounding box center [572, 301] width 60 height 15
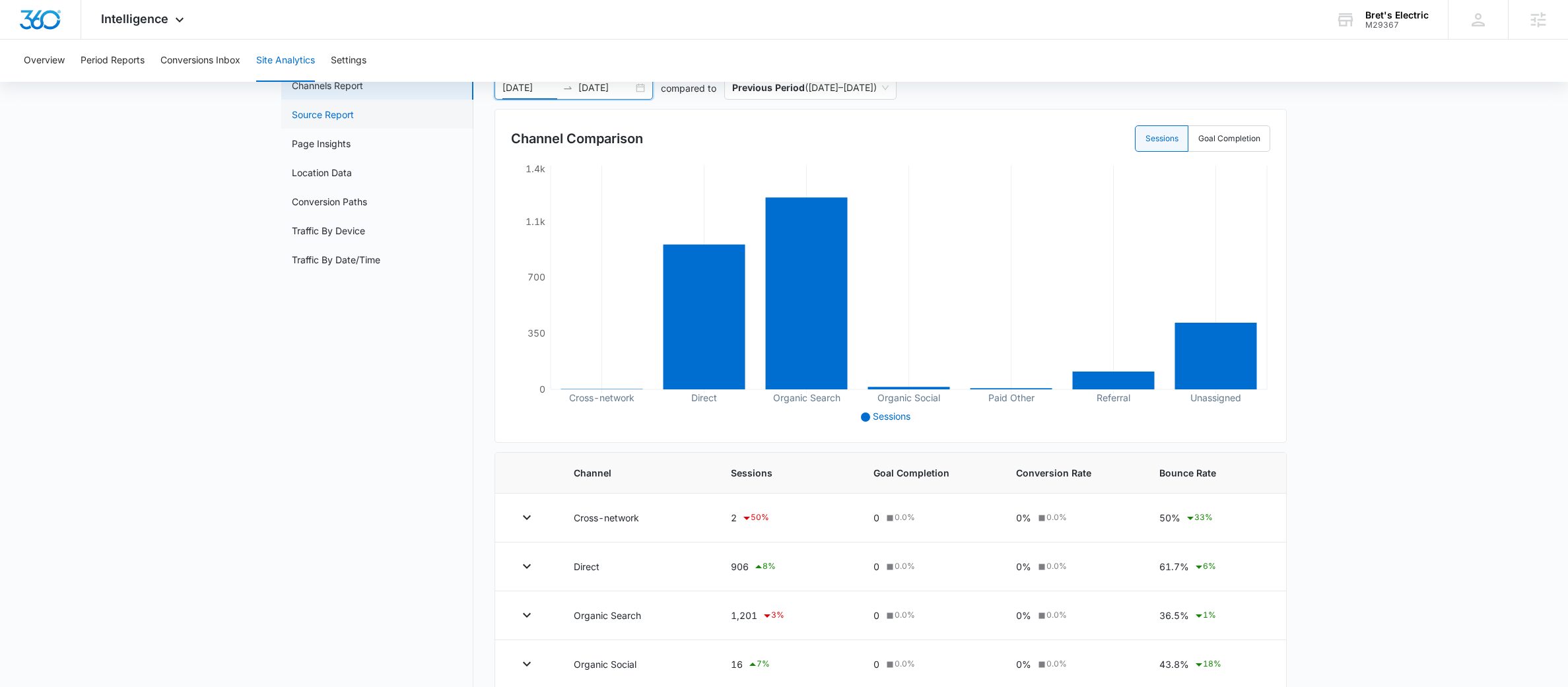
click at [325, 110] on link "Source Report" at bounding box center [323, 114] width 62 height 14
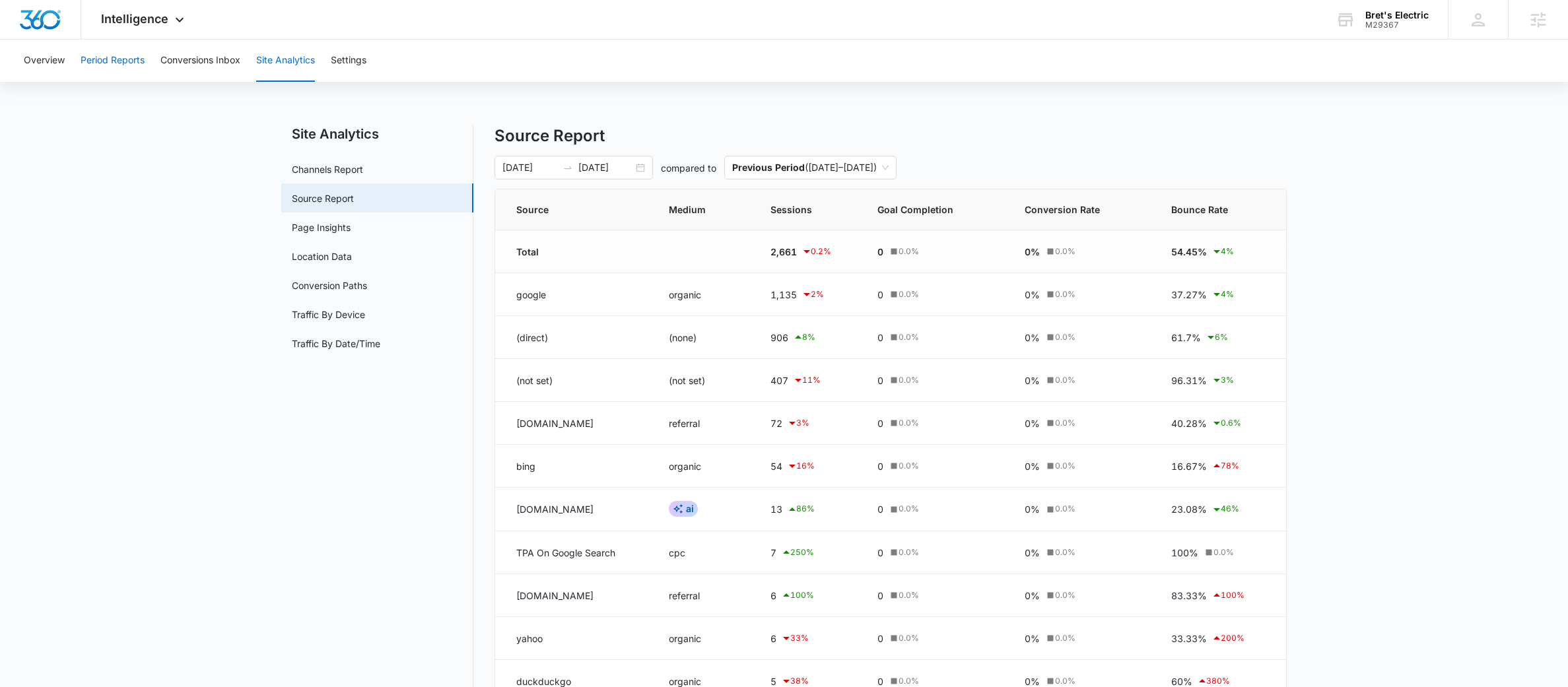
click at [117, 66] on button "Period Reports" at bounding box center [112, 61] width 64 height 43
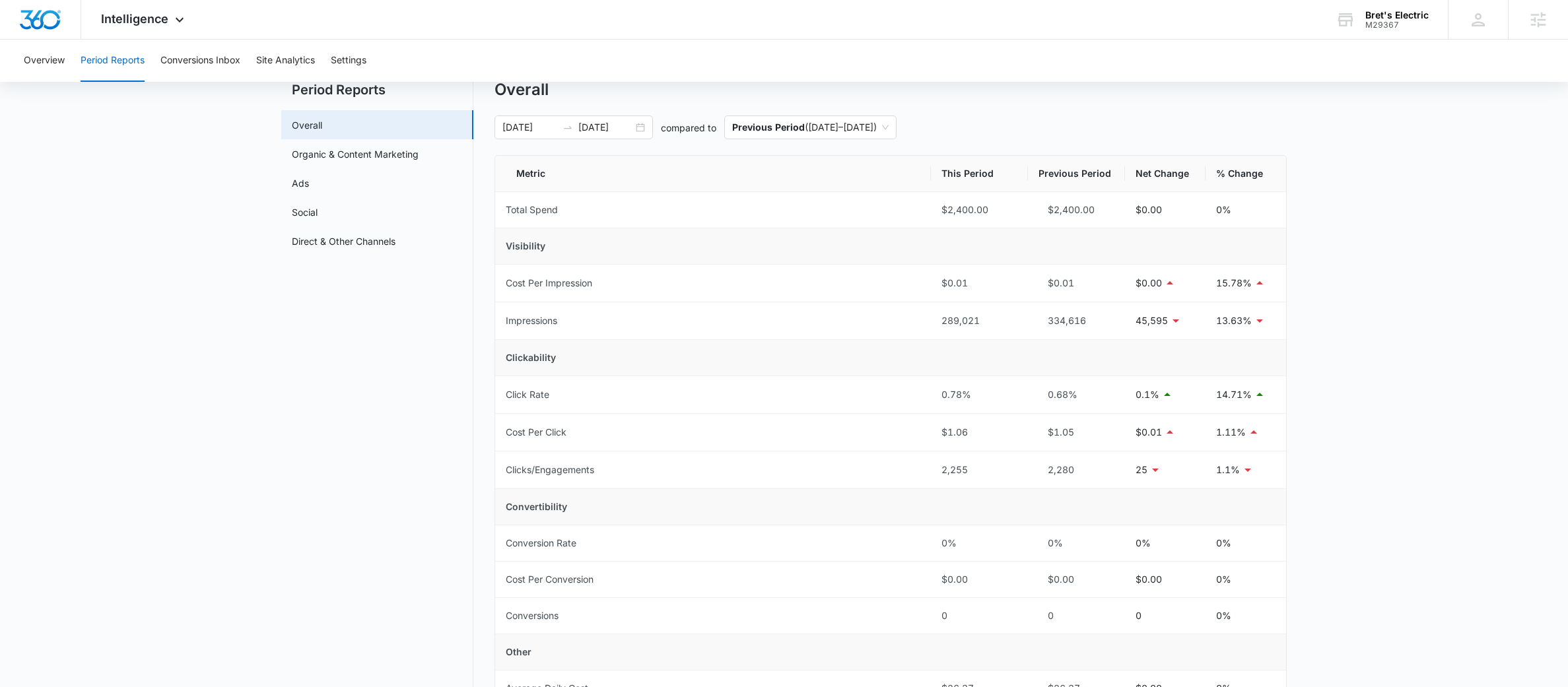
scroll to position [45, 0]
click at [394, 148] on link "Organic & Content Marketing" at bounding box center [355, 153] width 127 height 14
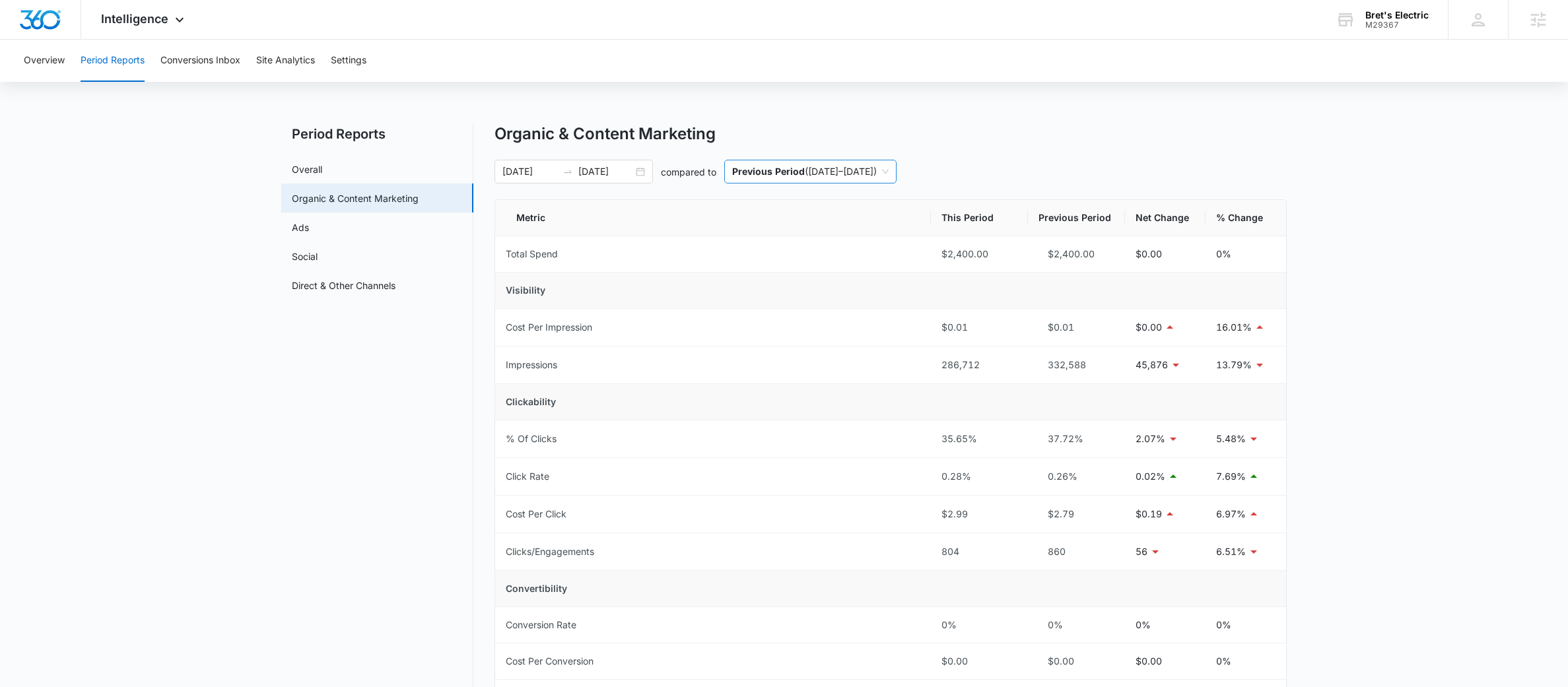
click at [860, 179] on span "Previous Period ( 04/08/2025 – 07/07/2025 )" at bounding box center [810, 171] width 156 height 22
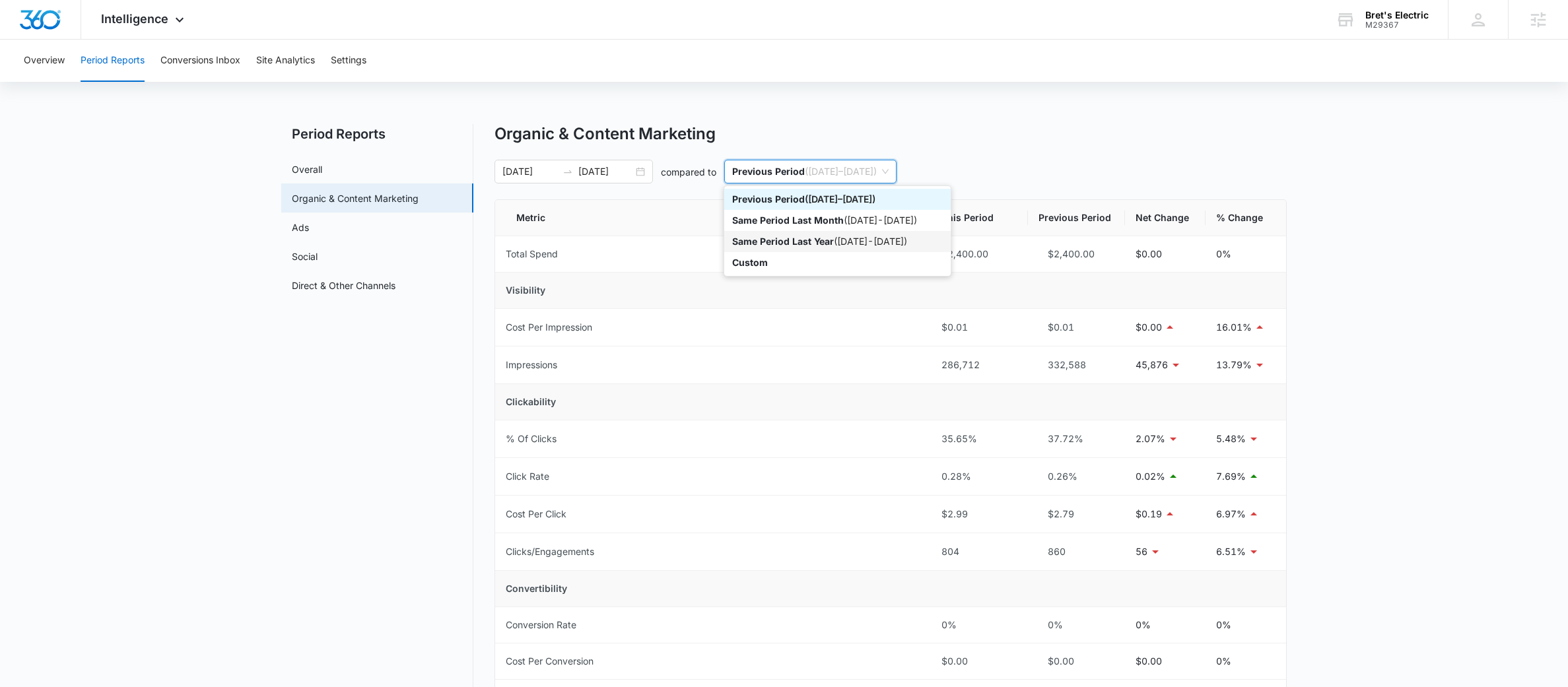
click at [831, 237] on p "Same Period Last Year" at bounding box center [783, 242] width 102 height 11
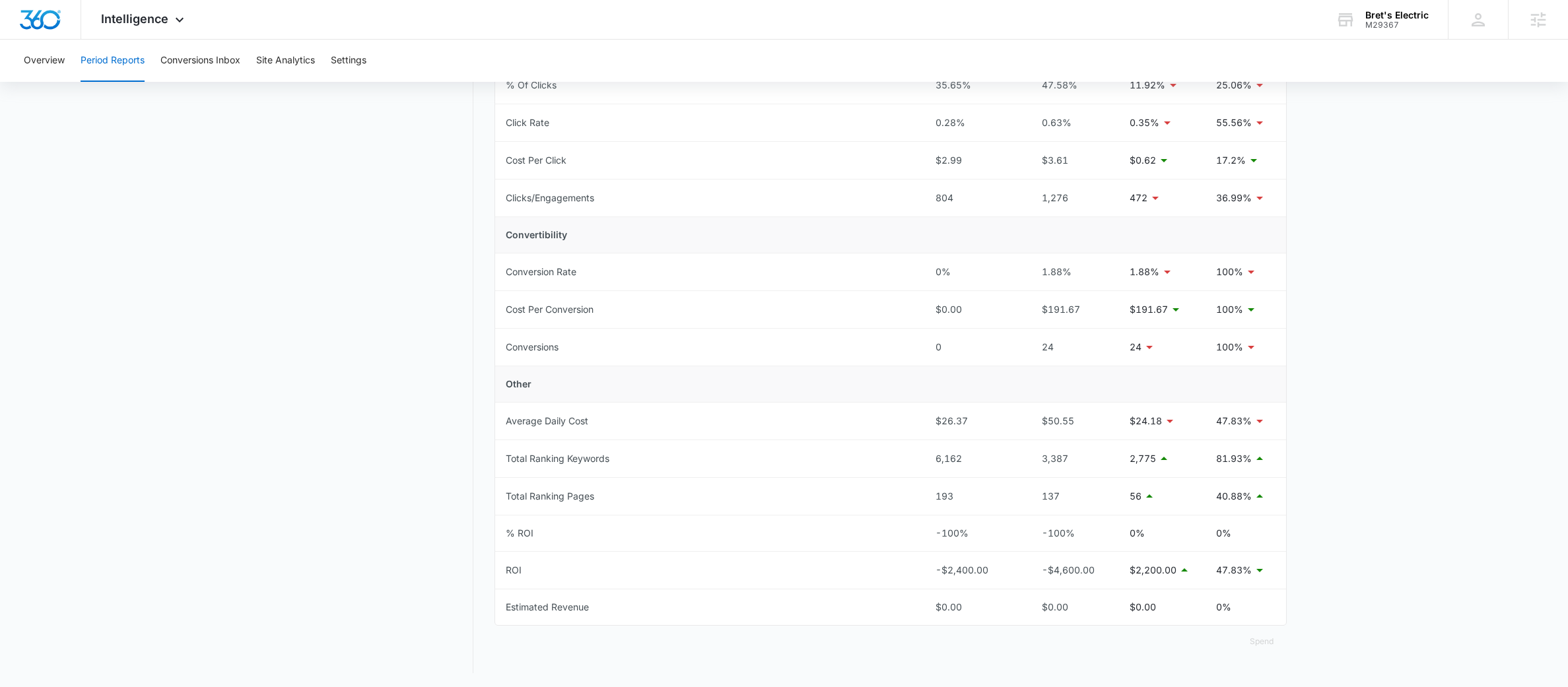
scroll to position [360, 0]
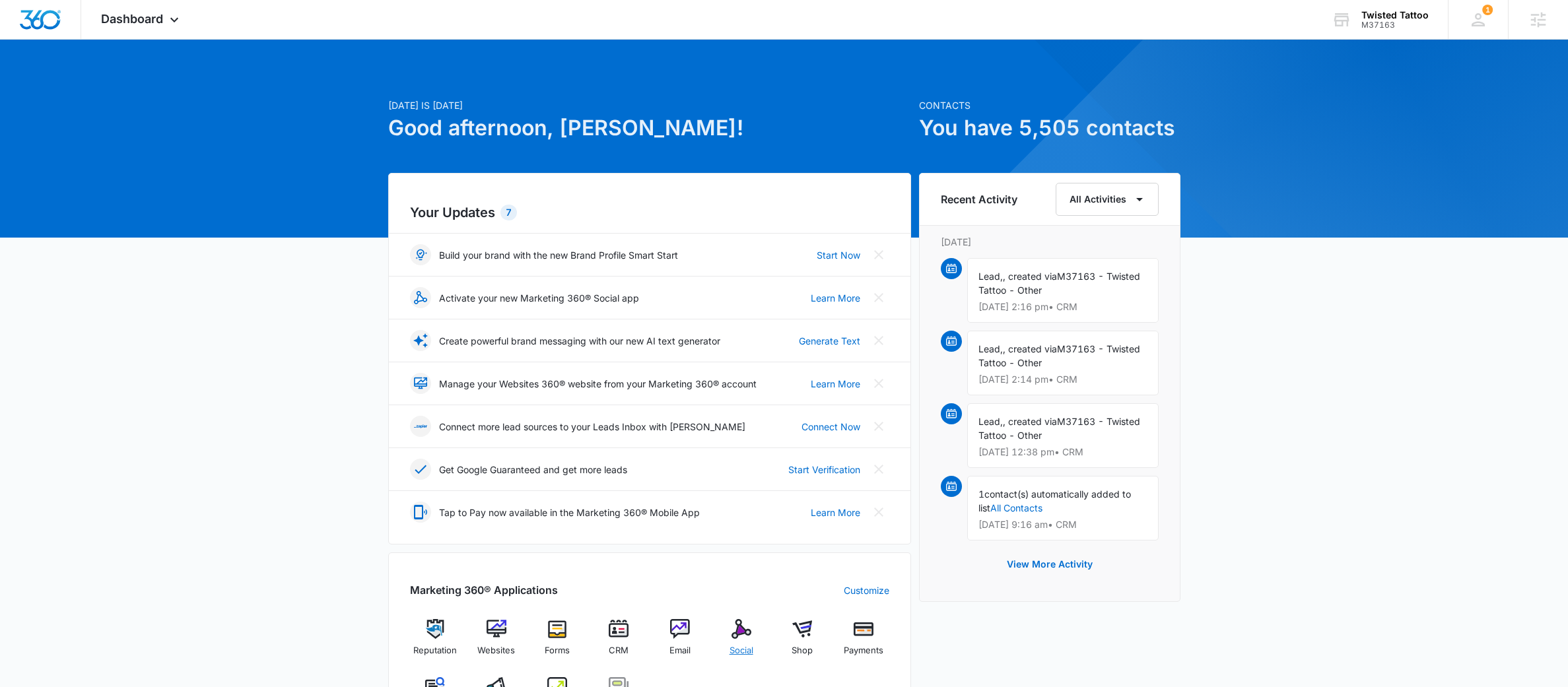
click at [748, 635] on img at bounding box center [741, 629] width 20 height 20
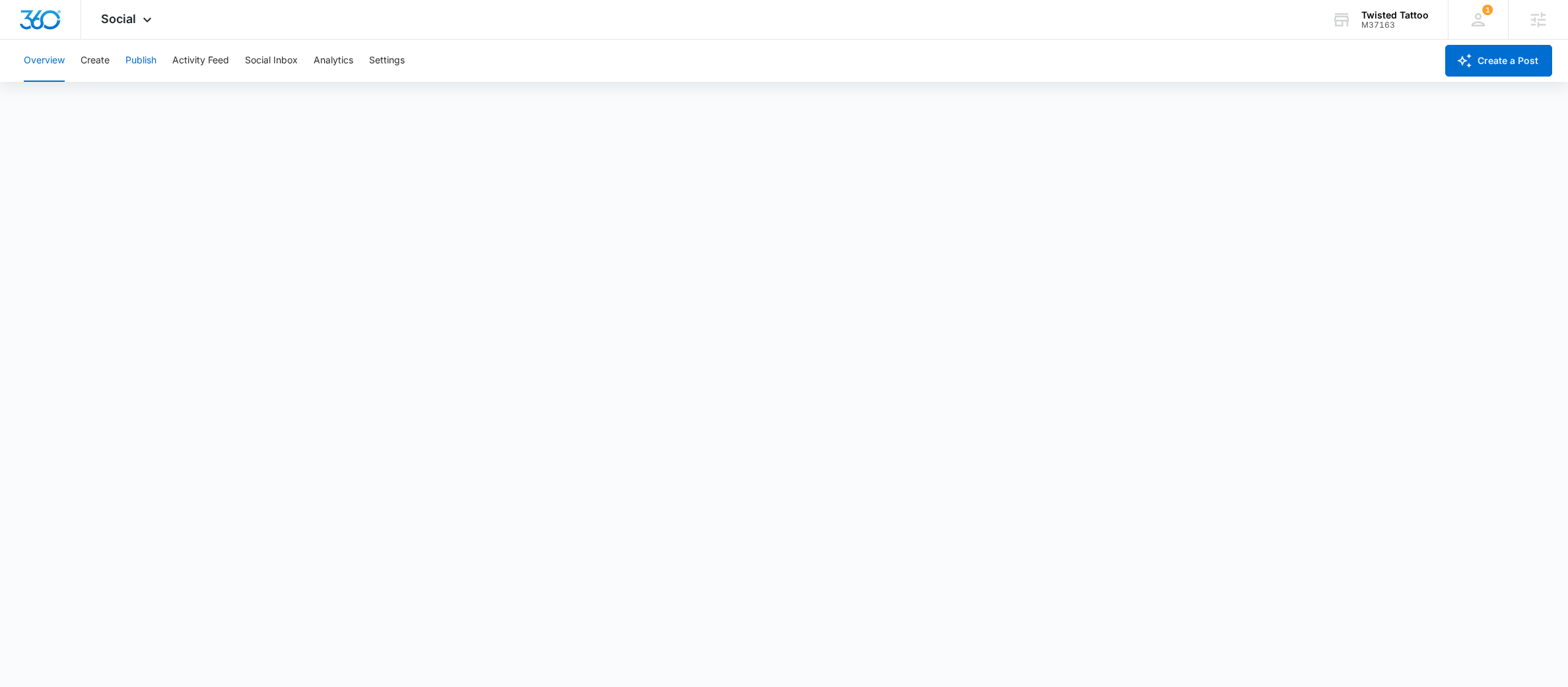
click at [128, 60] on button "Publish" at bounding box center [141, 61] width 31 height 43
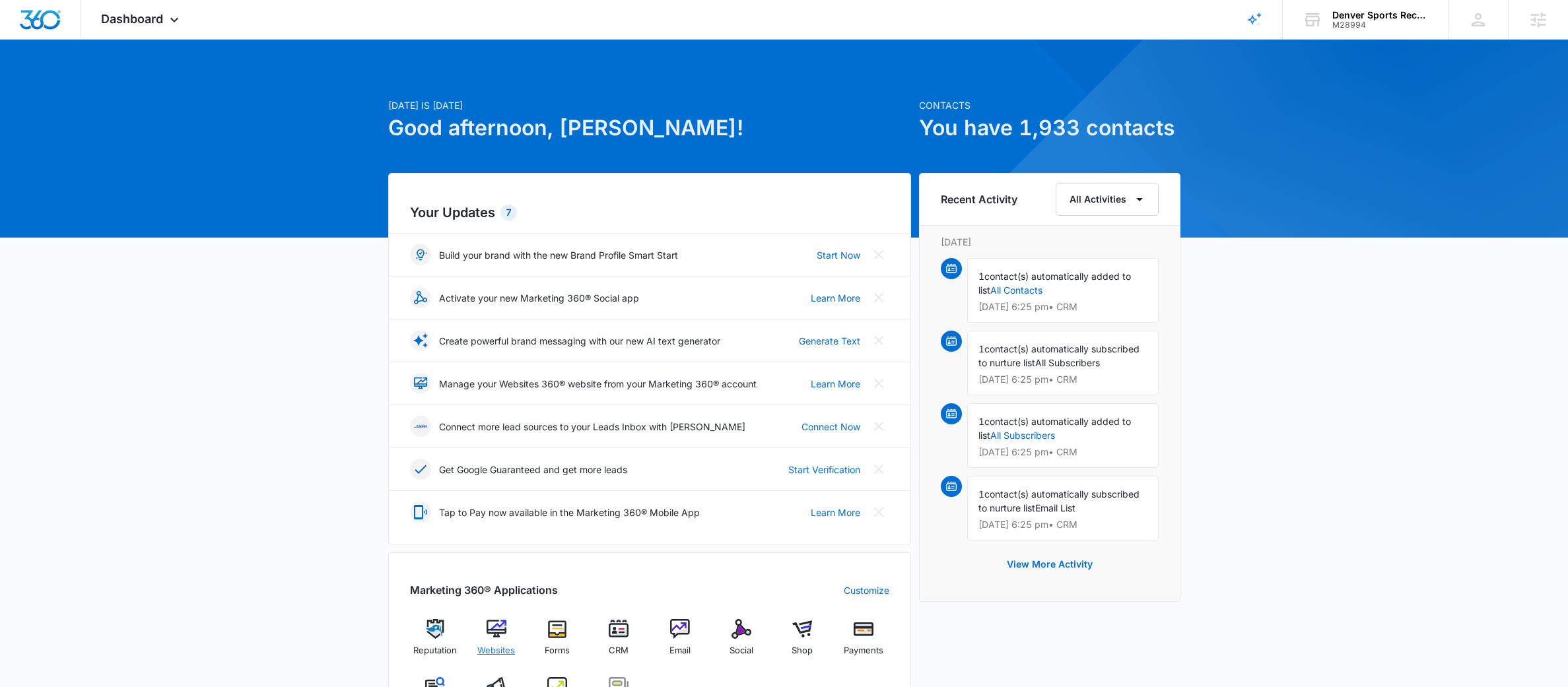
click at [490, 632] on img at bounding box center [496, 629] width 20 height 20
